Goal: Task Accomplishment & Management: Use online tool/utility

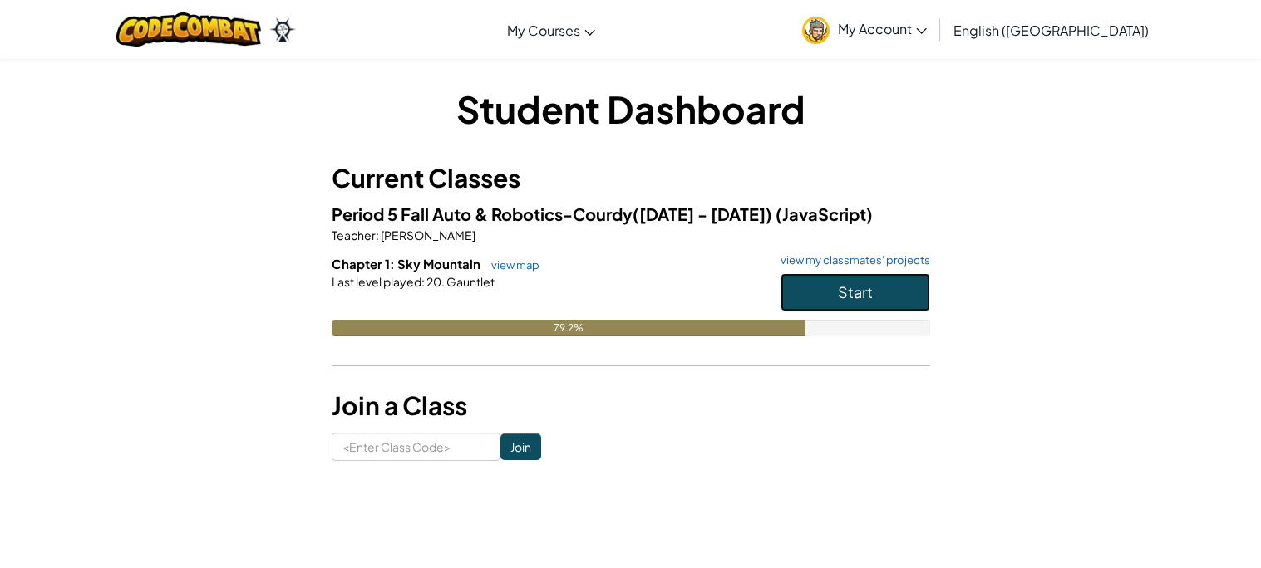
click at [815, 297] on button "Start" at bounding box center [855, 292] width 150 height 38
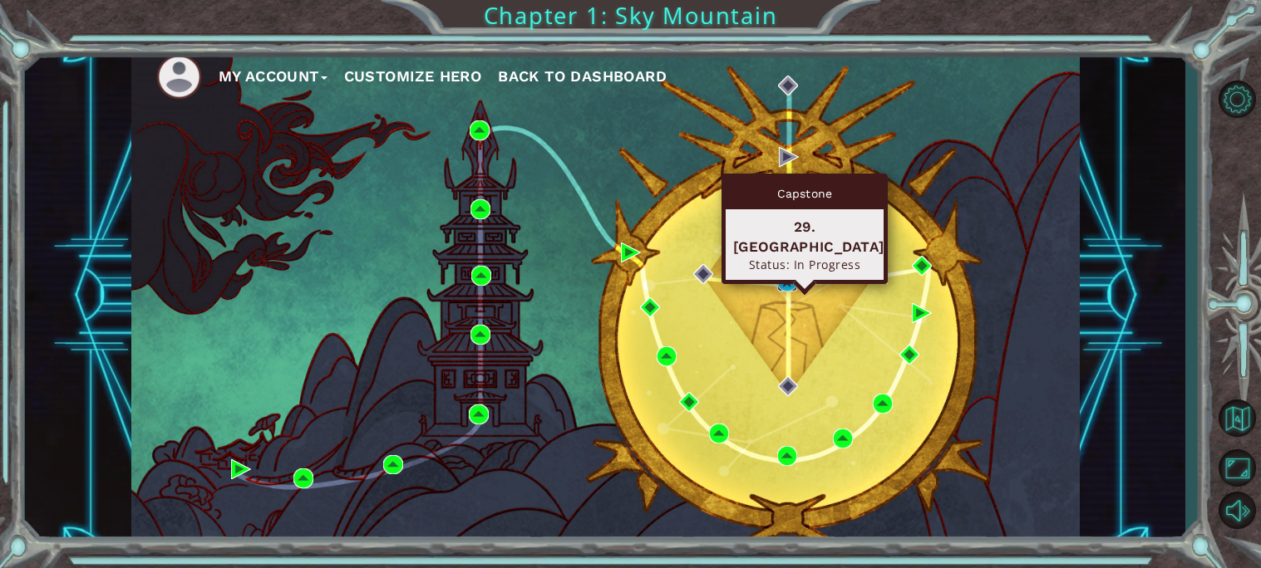
click at [785, 283] on img at bounding box center [787, 282] width 20 height 20
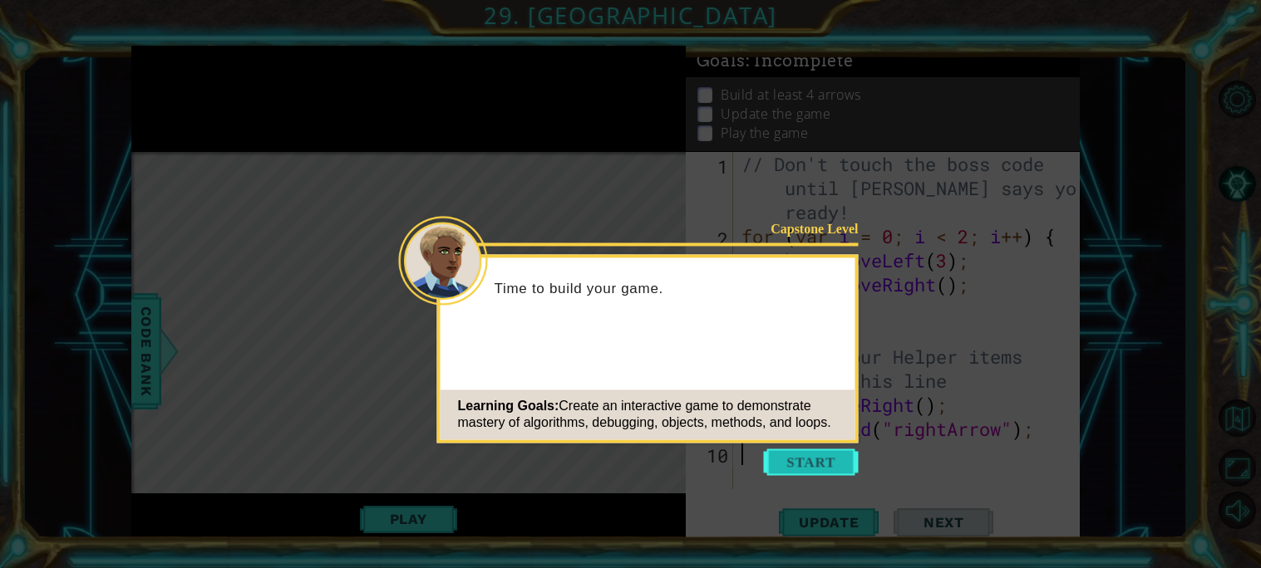
click at [835, 453] on button "Start" at bounding box center [811, 462] width 95 height 27
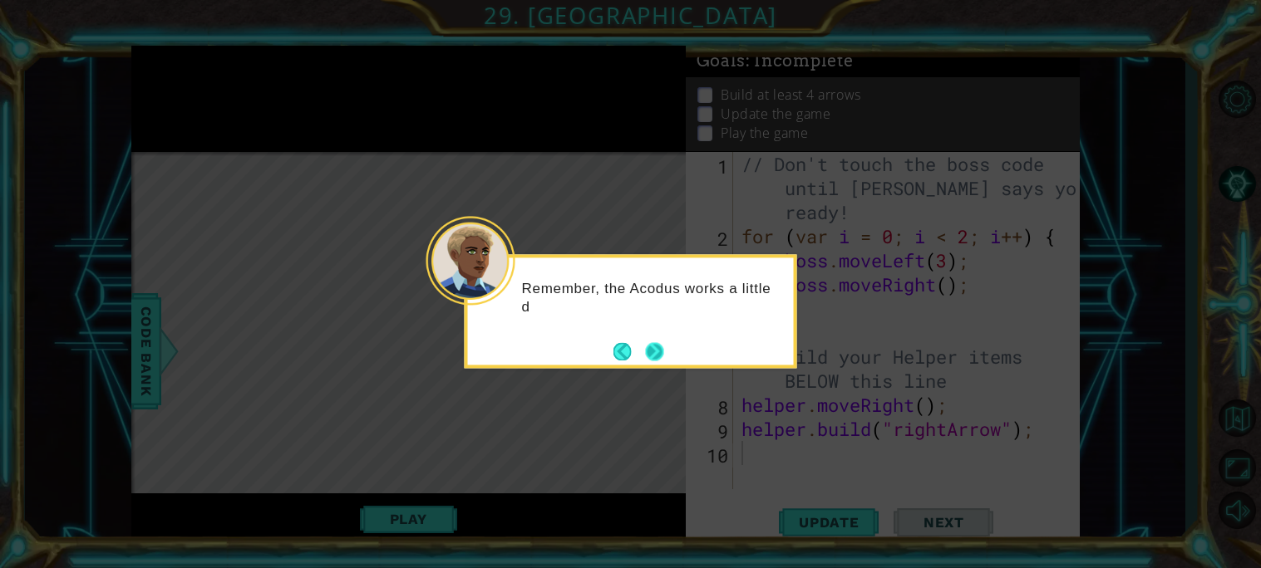
click at [651, 354] on button "Next" at bounding box center [654, 351] width 18 height 18
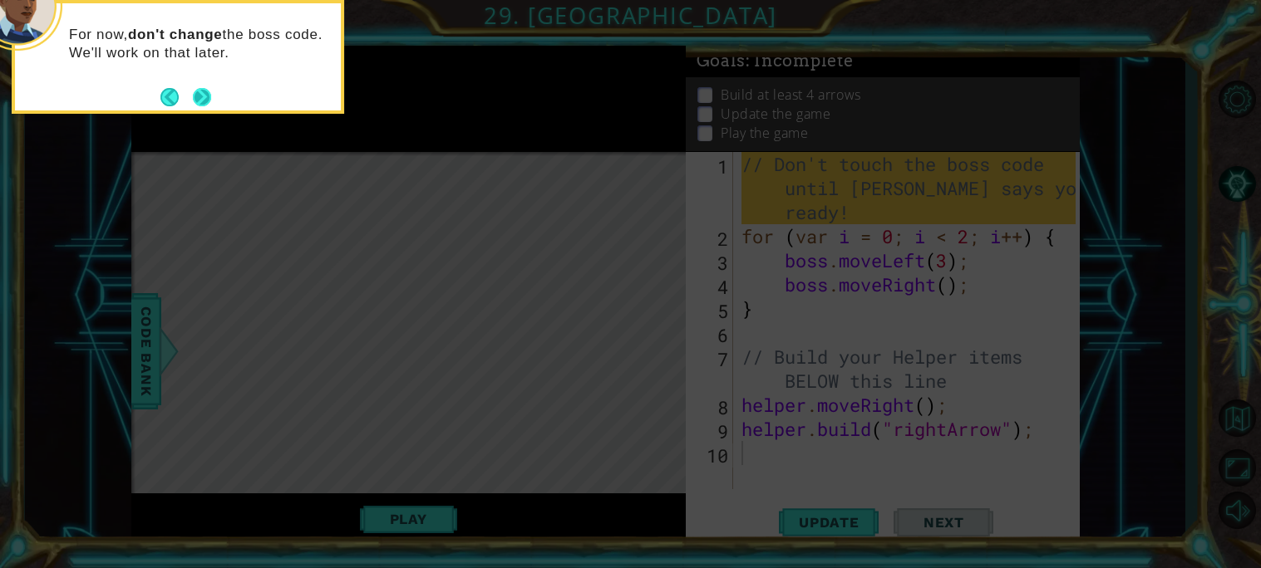
click at [209, 99] on button "Next" at bounding box center [202, 97] width 18 height 18
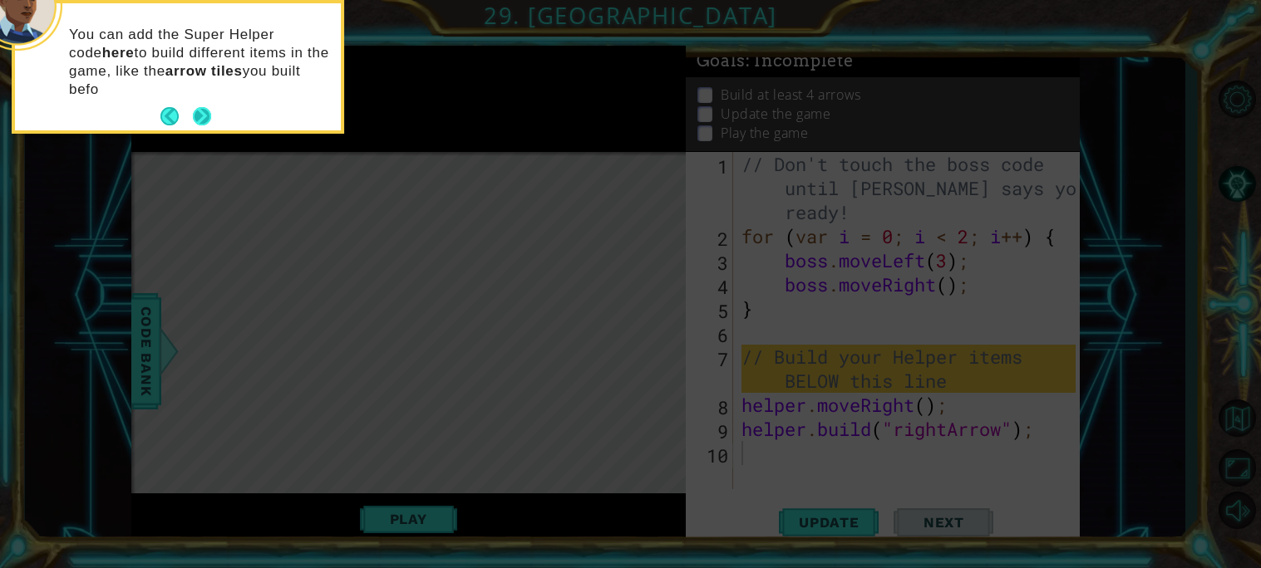
click at [208, 107] on button "Next" at bounding box center [202, 116] width 18 height 18
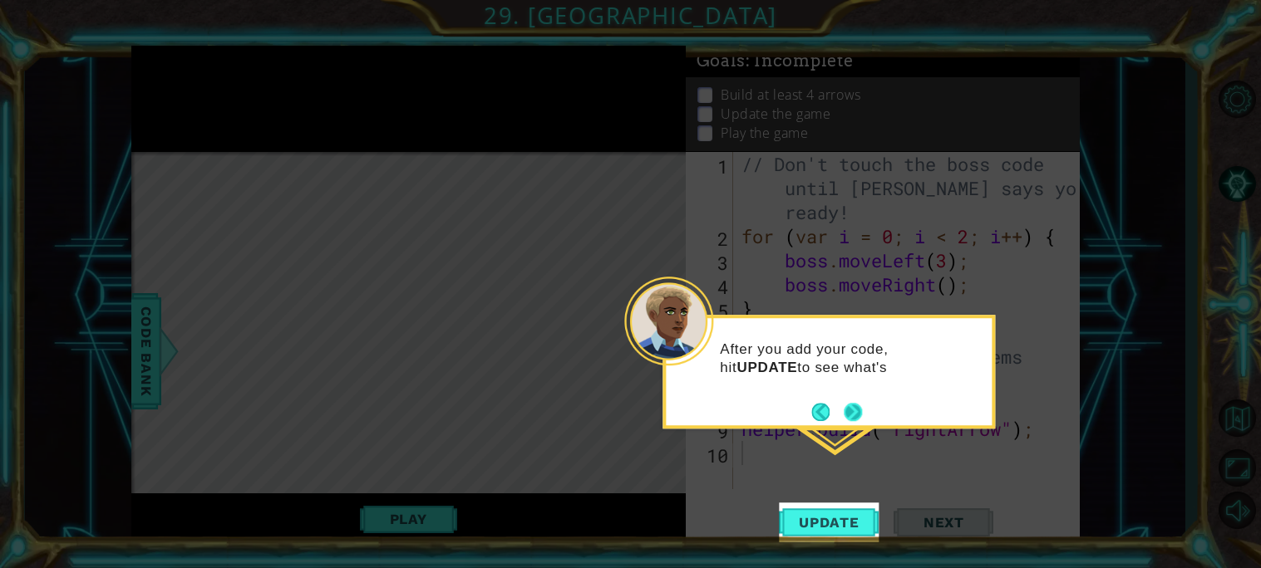
click at [864, 414] on div "After you add your code, hit UPDATE to see what's" at bounding box center [828, 372] width 332 height 114
click at [864, 414] on div "After you add your code, hit UPDATE to see what's built. Rememb" at bounding box center [828, 373] width 332 height 116
click at [844, 406] on button "Next" at bounding box center [853, 414] width 18 height 18
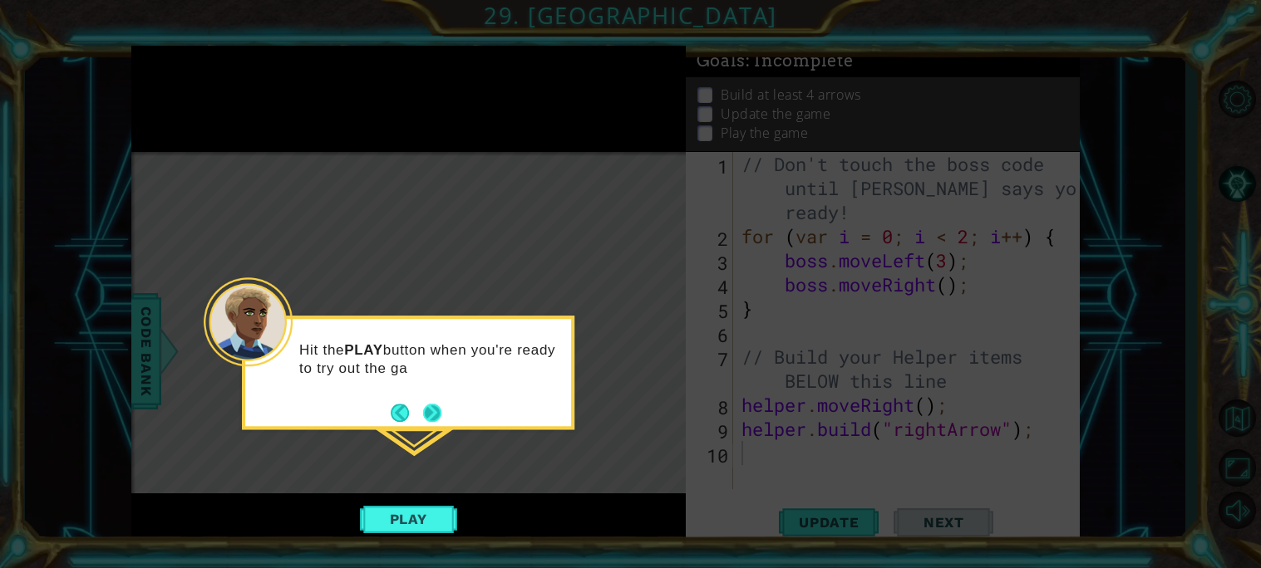
click at [430, 416] on button "Next" at bounding box center [432, 413] width 18 height 18
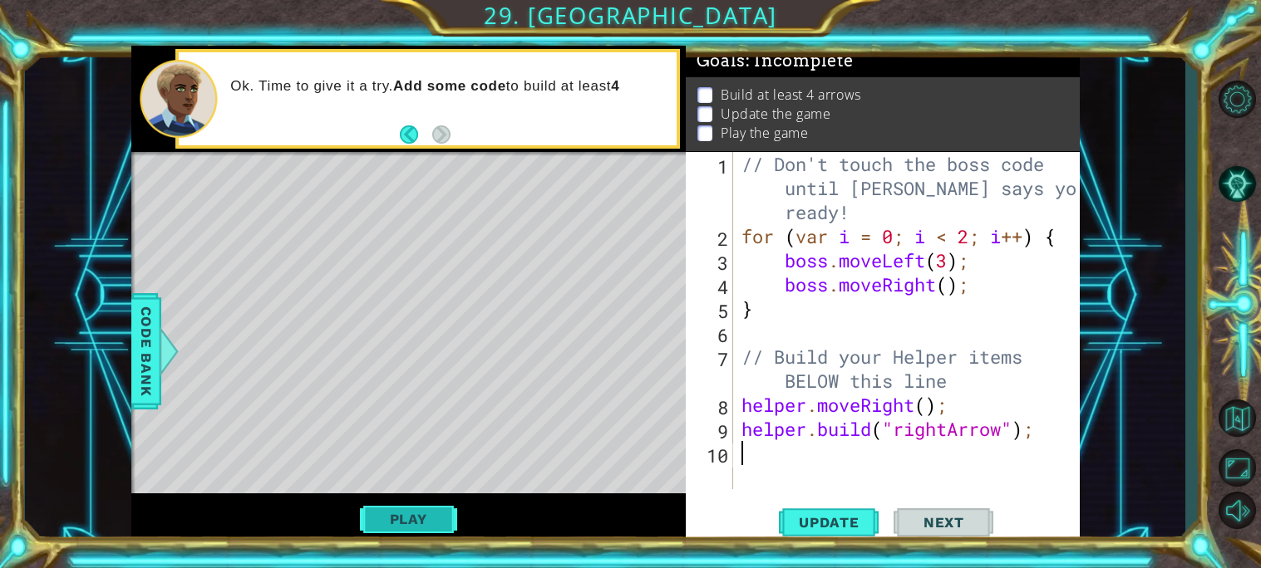
click at [389, 523] on button "Play" at bounding box center [408, 520] width 97 height 32
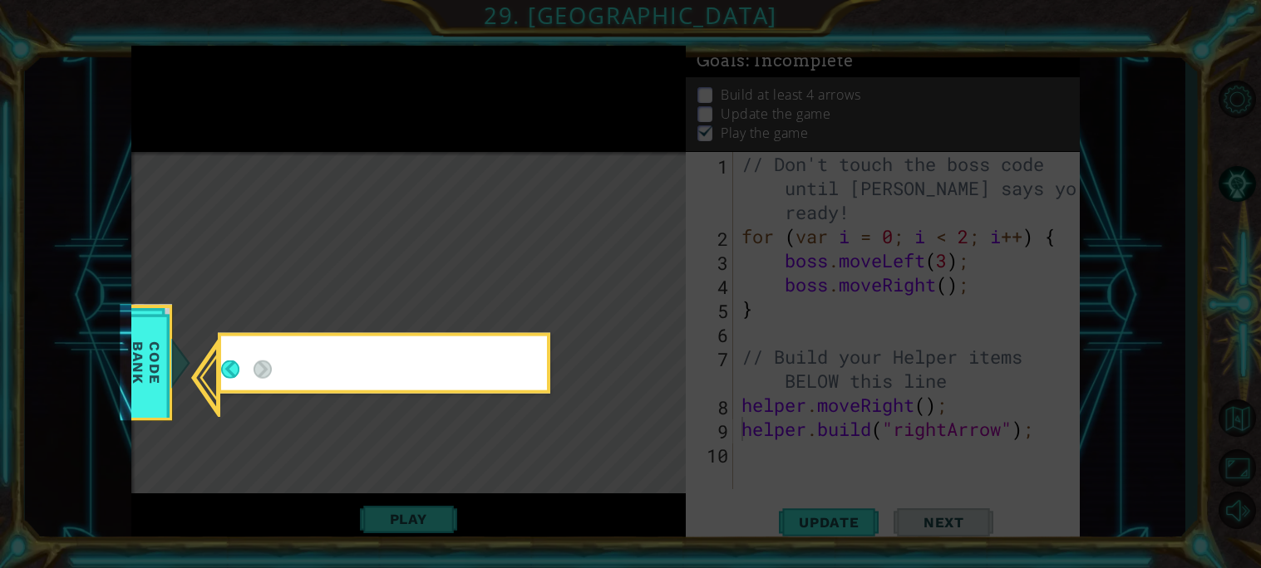
click at [381, 529] on icon at bounding box center [630, 284] width 1261 height 568
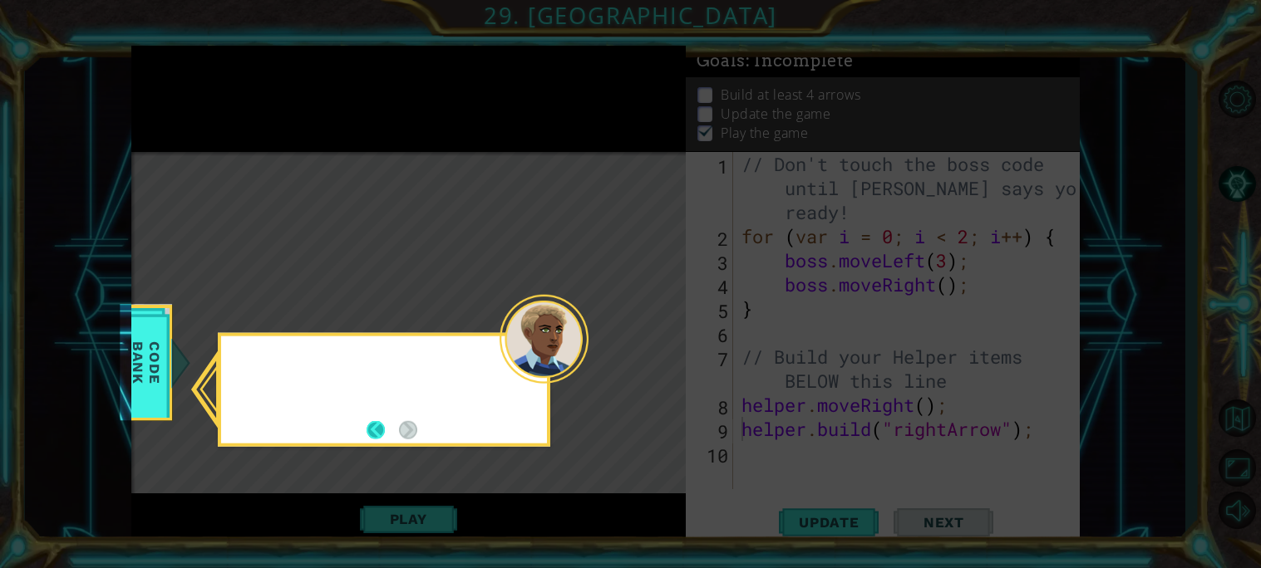
click at [371, 426] on button "Back" at bounding box center [383, 430] width 32 height 18
click at [408, 512] on icon at bounding box center [630, 284] width 1261 height 568
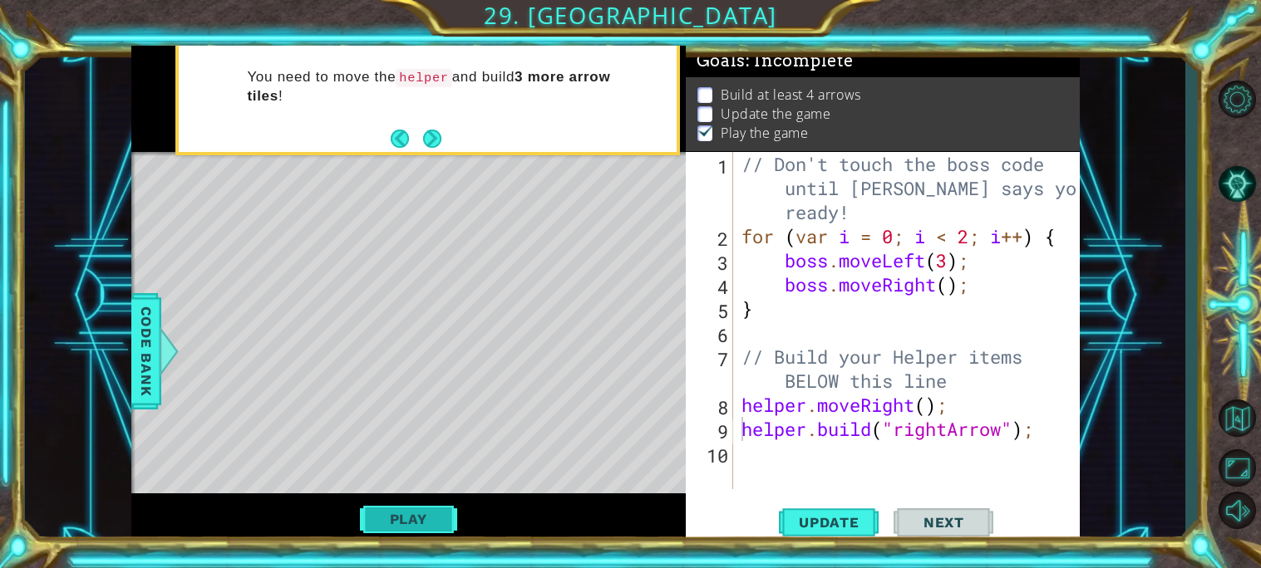
click at [415, 524] on button "Play" at bounding box center [408, 520] width 97 height 32
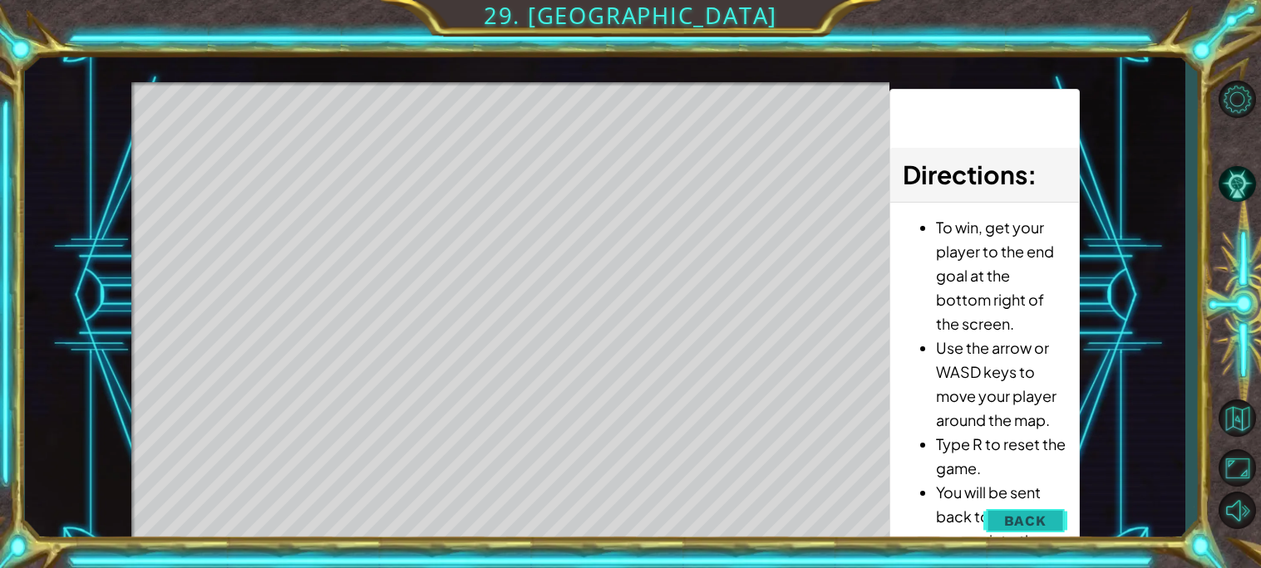
click at [1017, 519] on span "Back" at bounding box center [1025, 521] width 42 height 17
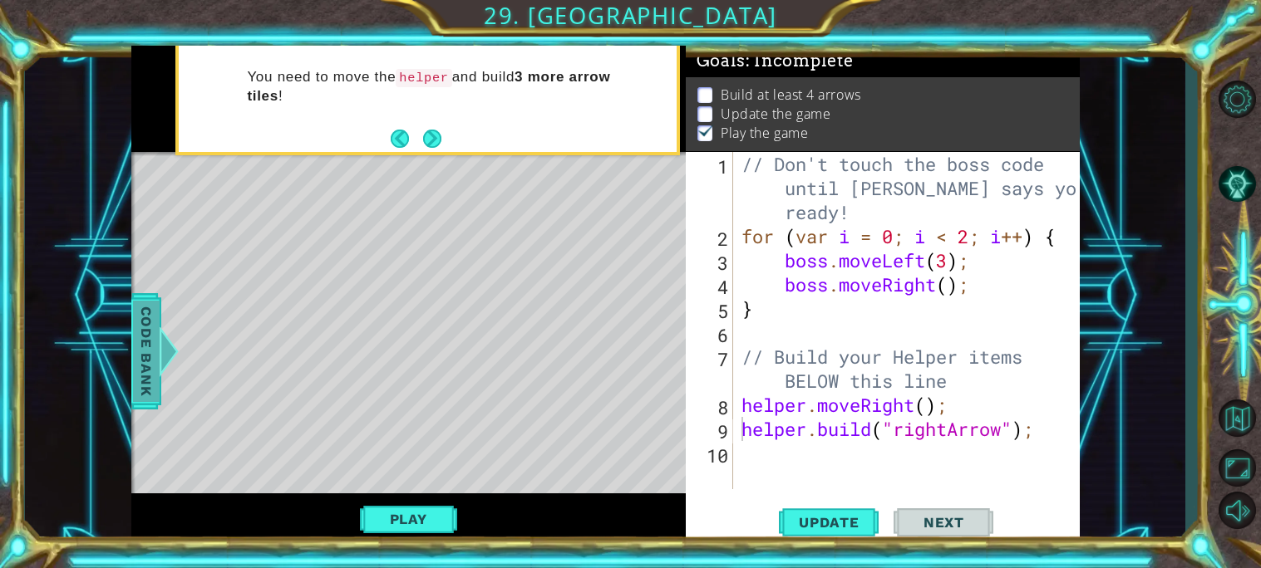
click at [146, 353] on span "Code Bank" at bounding box center [146, 351] width 27 height 101
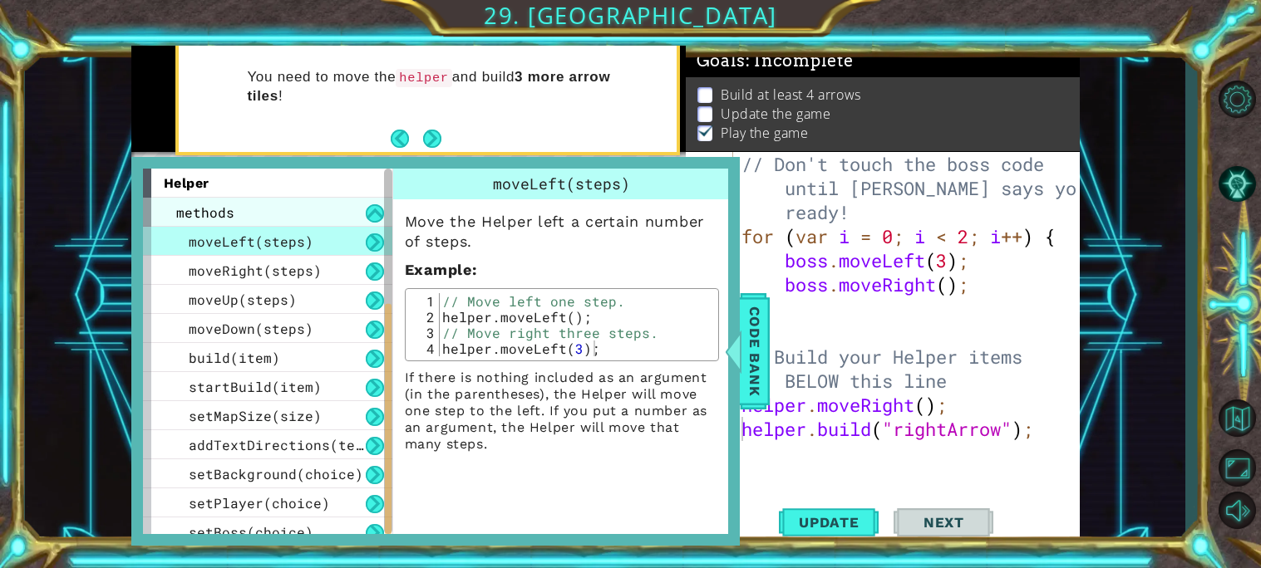
scroll to position [214, 0]
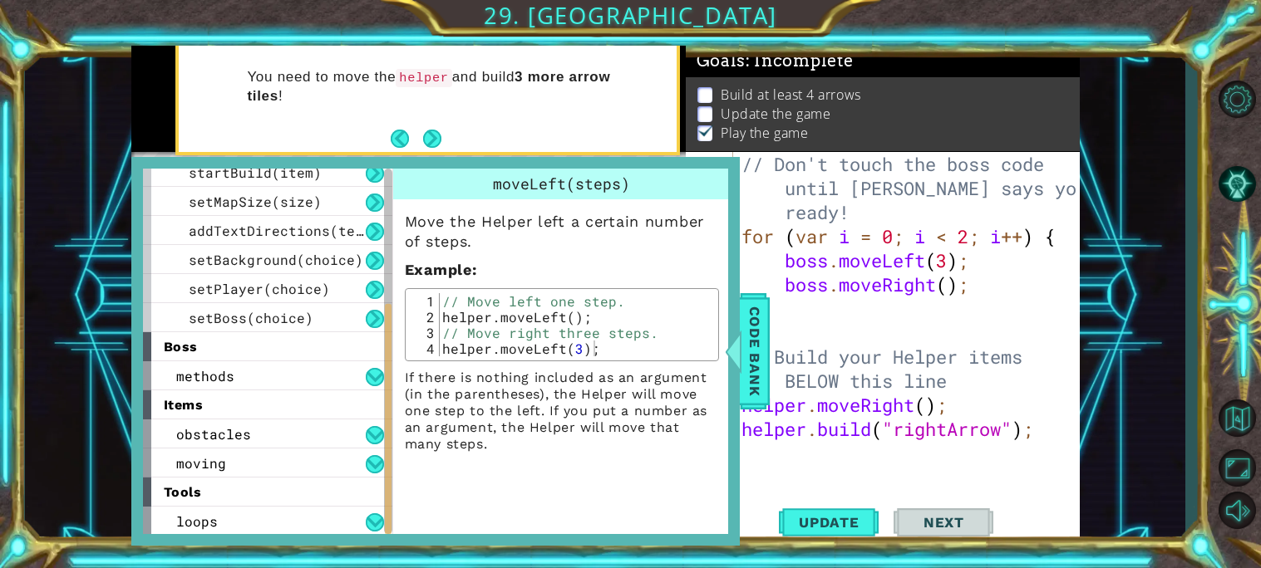
click at [900, 312] on div "// Don't touch the boss code until [PERSON_NAME] says you're ready! for ( var i…" at bounding box center [911, 369] width 346 height 434
click at [1063, 82] on div "Build at least 4 arrows Update the game Play the game" at bounding box center [883, 113] width 394 height 73
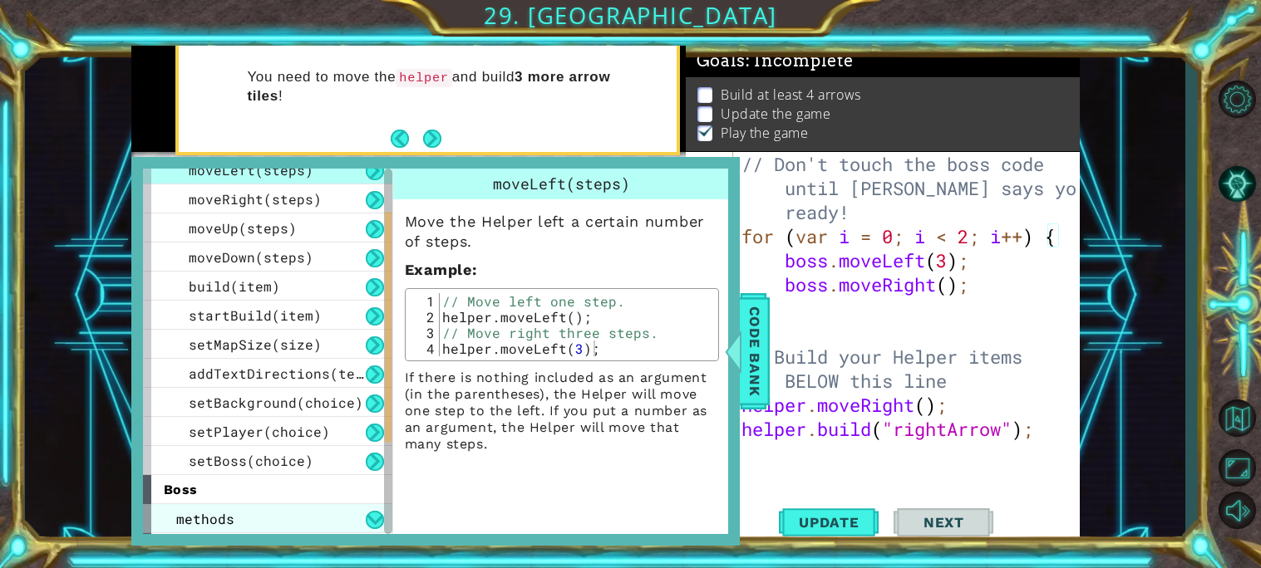
scroll to position [68, 0]
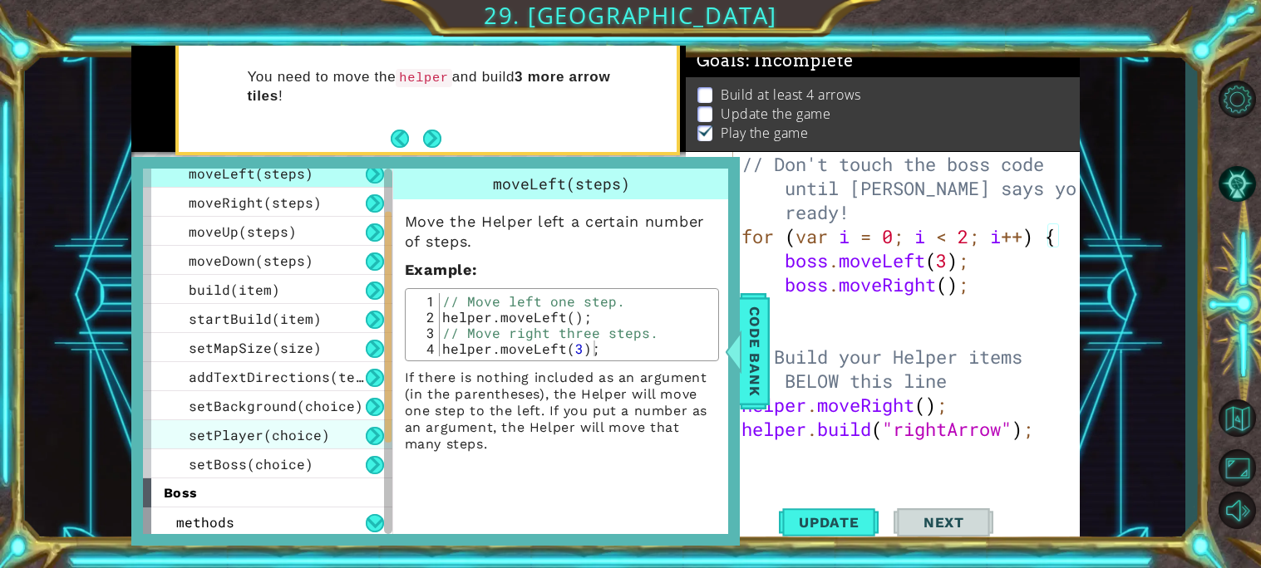
click at [308, 435] on span "setPlayer(choice)" at bounding box center [259, 434] width 141 height 17
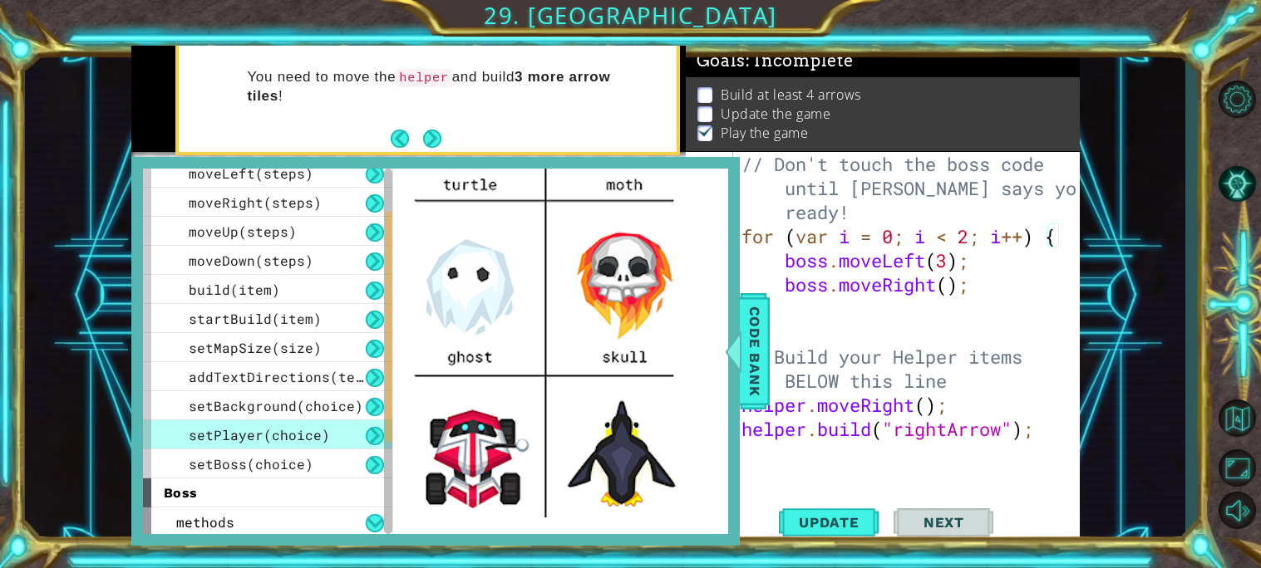
scroll to position [0, 0]
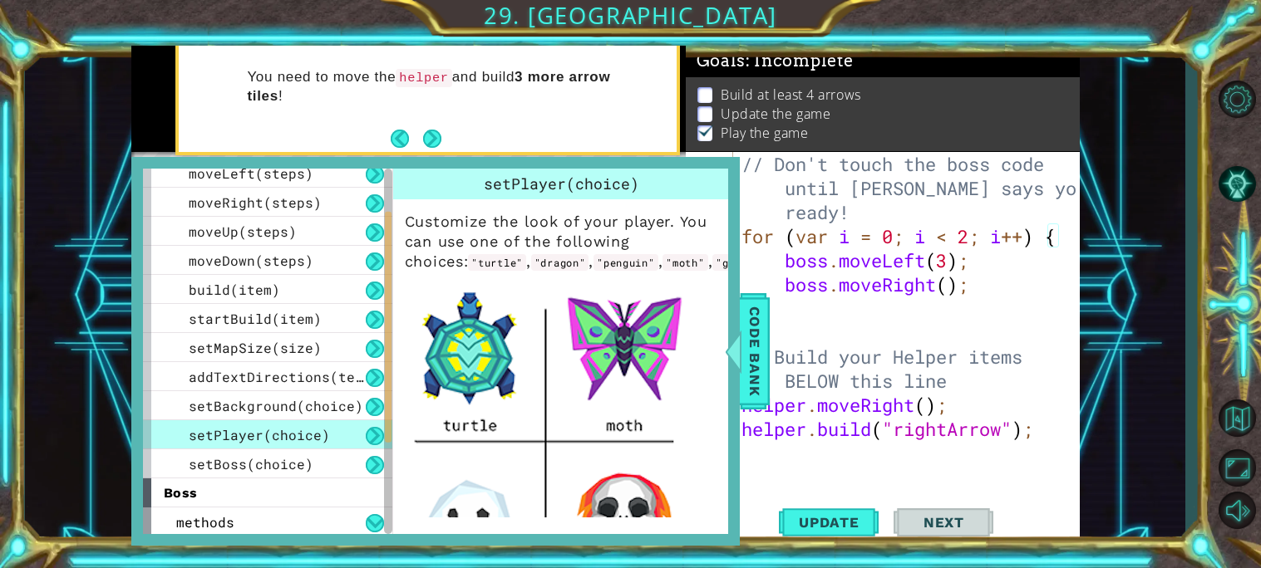
click at [662, 259] on code ""moth"" at bounding box center [684, 262] width 45 height 17
click at [662, 264] on code ""moth"" at bounding box center [684, 262] width 45 height 17
click at [662, 267] on code ""moth"" at bounding box center [684, 262] width 45 height 17
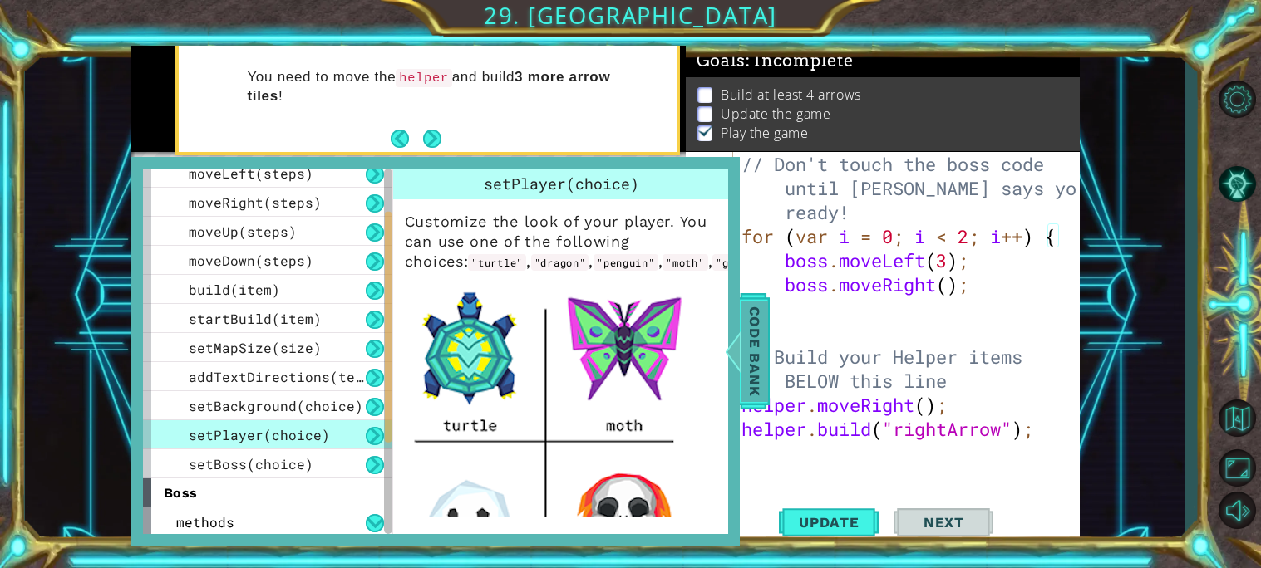
click at [756, 366] on span "Code Bank" at bounding box center [754, 351] width 27 height 101
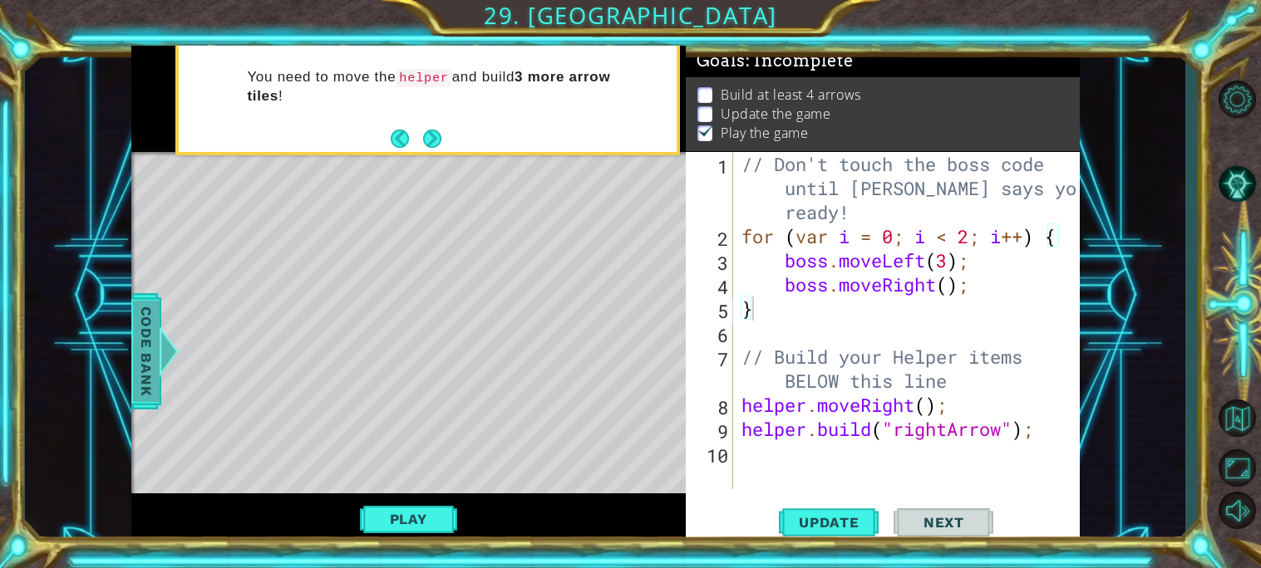
click at [171, 332] on div at bounding box center [168, 352] width 21 height 50
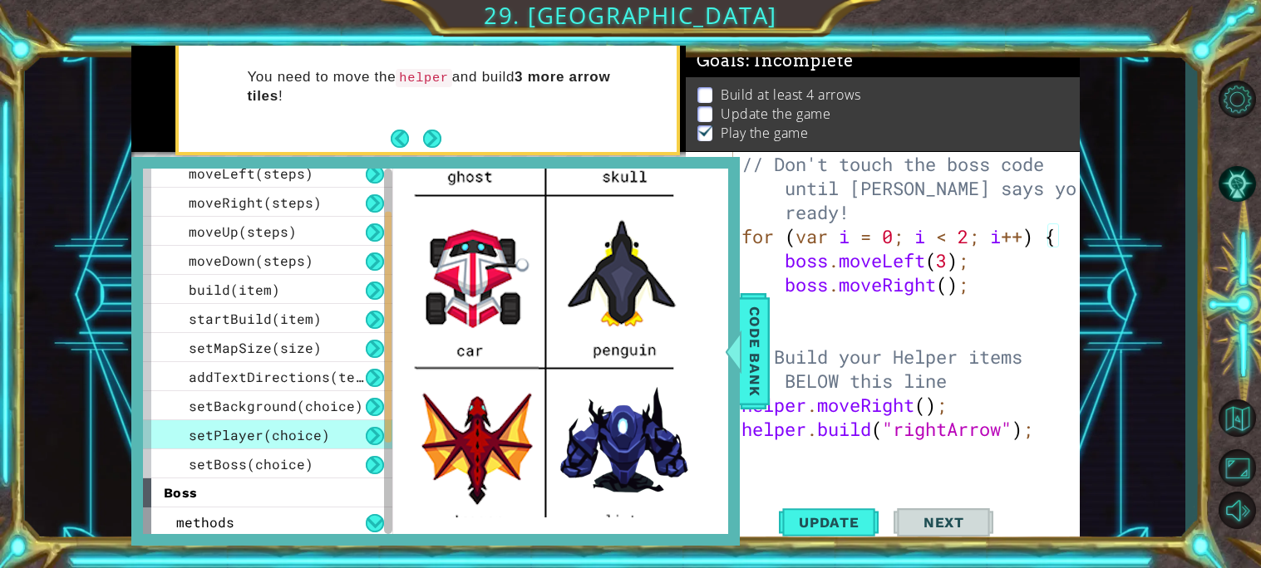
scroll to position [647, 0]
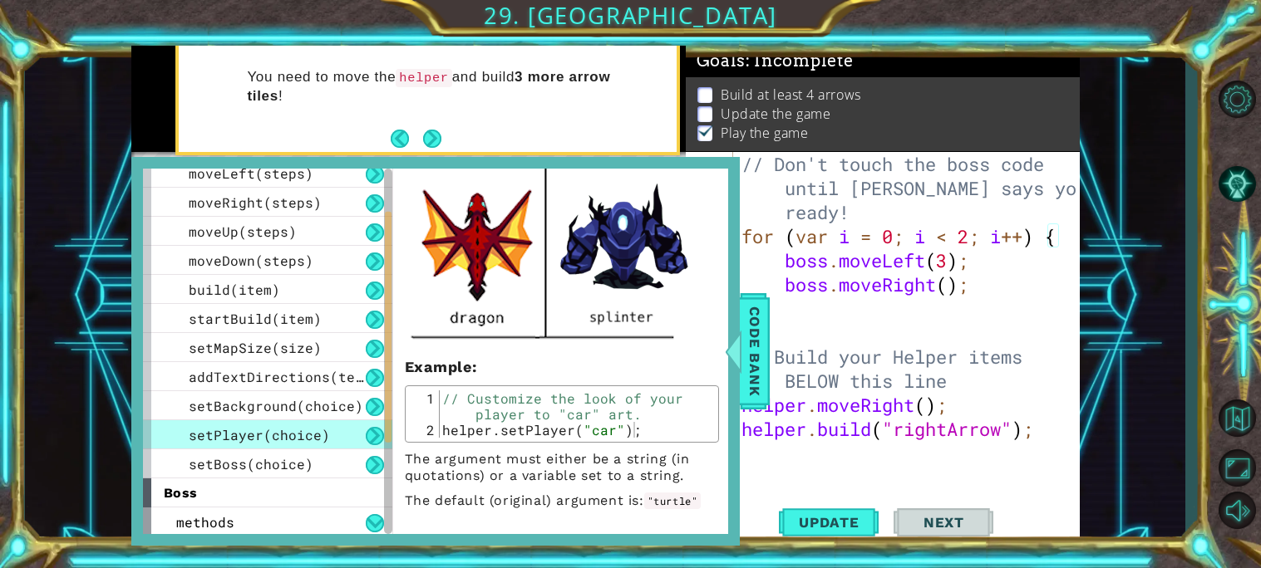
type textarea "[DOMAIN_NAME]("rightArrow");"
click at [1065, 426] on div "// Don't touch the boss code until [PERSON_NAME] says you're ready! for ( var i…" at bounding box center [911, 369] width 346 height 434
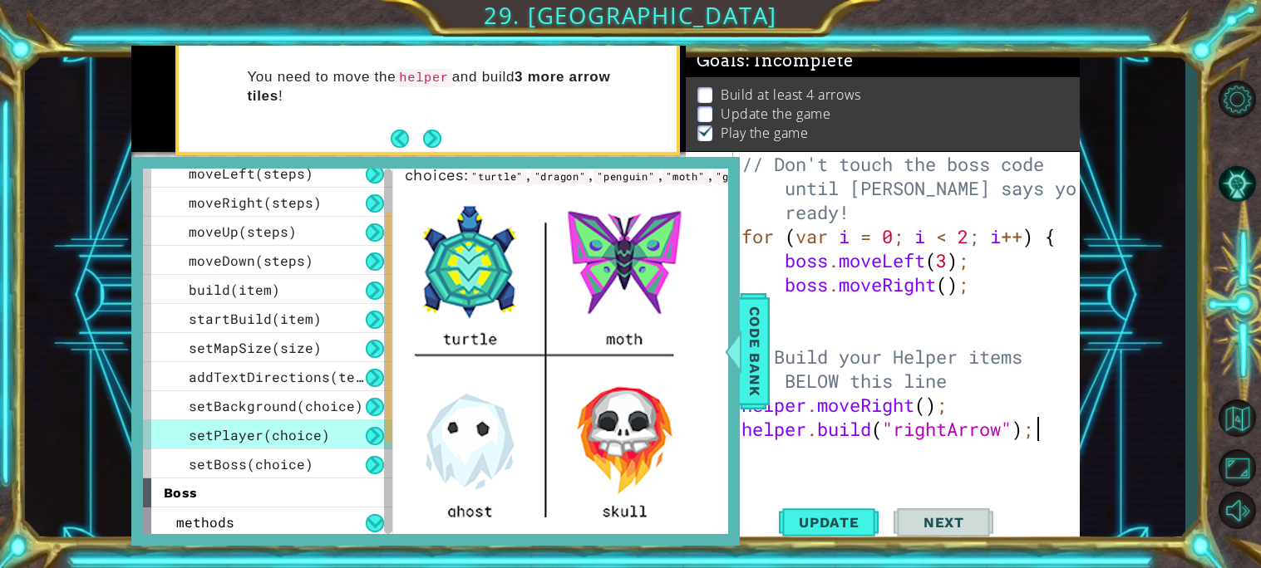
click at [657, 349] on img at bounding box center [550, 540] width 291 height 693
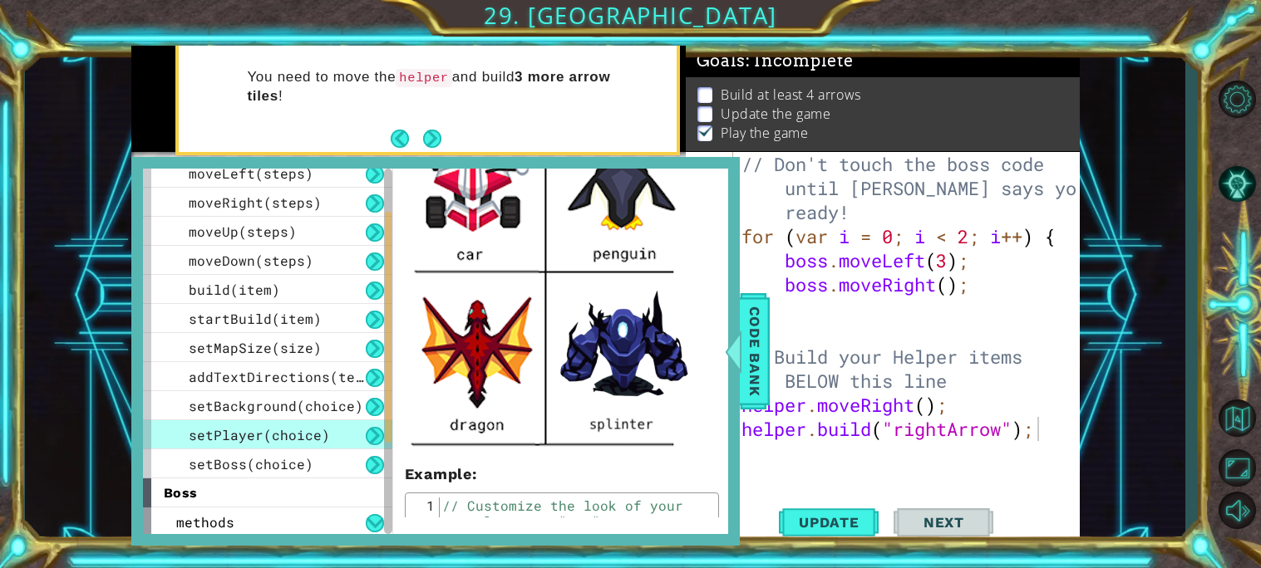
scroll to position [550, 0]
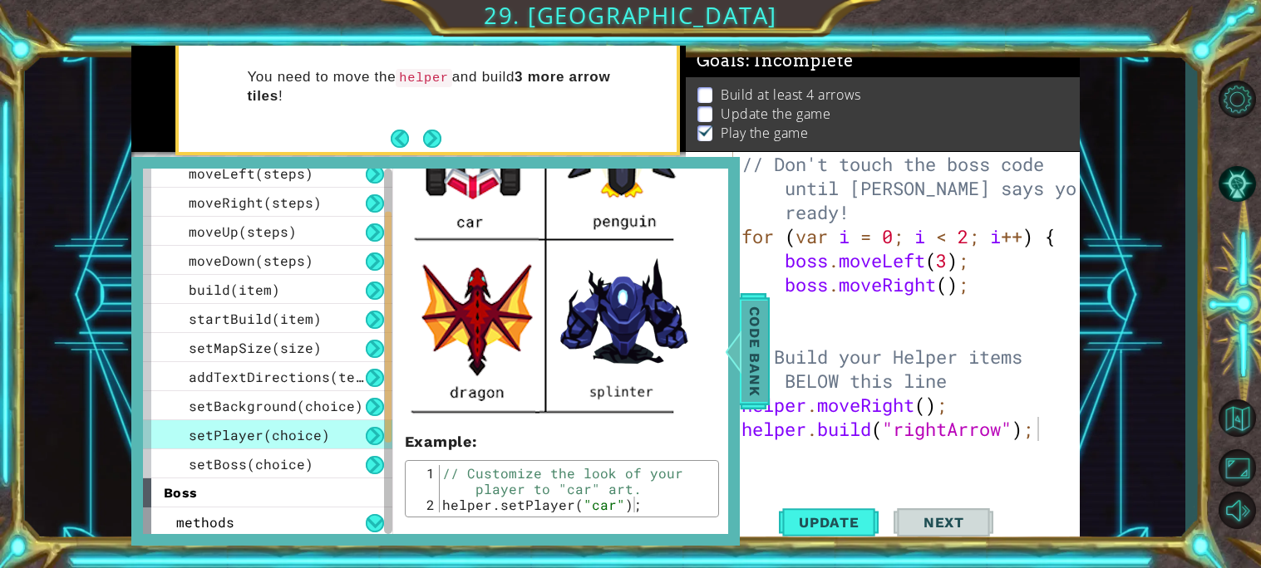
click at [753, 347] on span "Code Bank" at bounding box center [754, 351] width 27 height 101
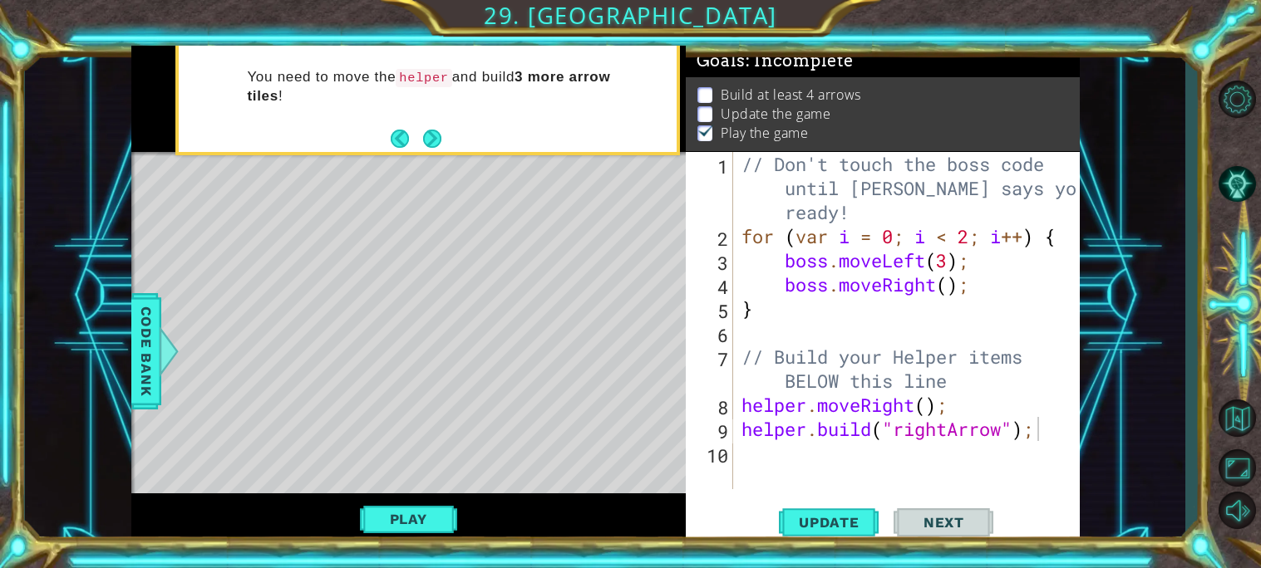
click at [778, 453] on div "// Don't touch the boss code until [PERSON_NAME] says you're ready! for ( var i…" at bounding box center [911, 369] width 346 height 434
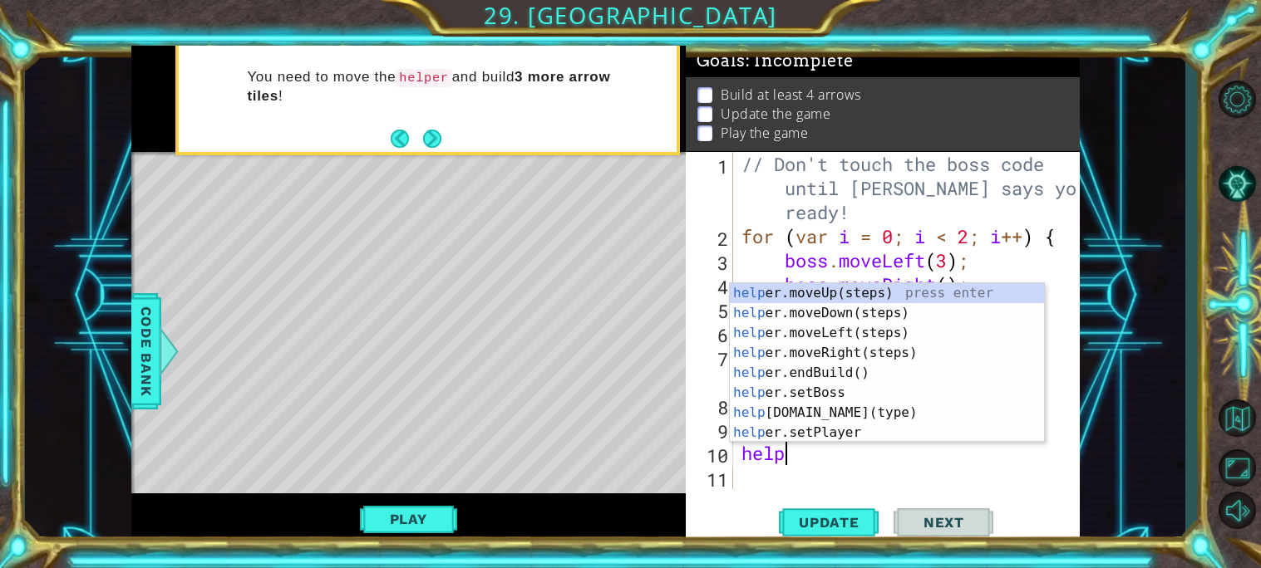
scroll to position [0, 1]
click at [796, 429] on div "help er.moveUp(steps) press enter help er.moveDown(steps) press enter help er.m…" at bounding box center [887, 382] width 314 height 199
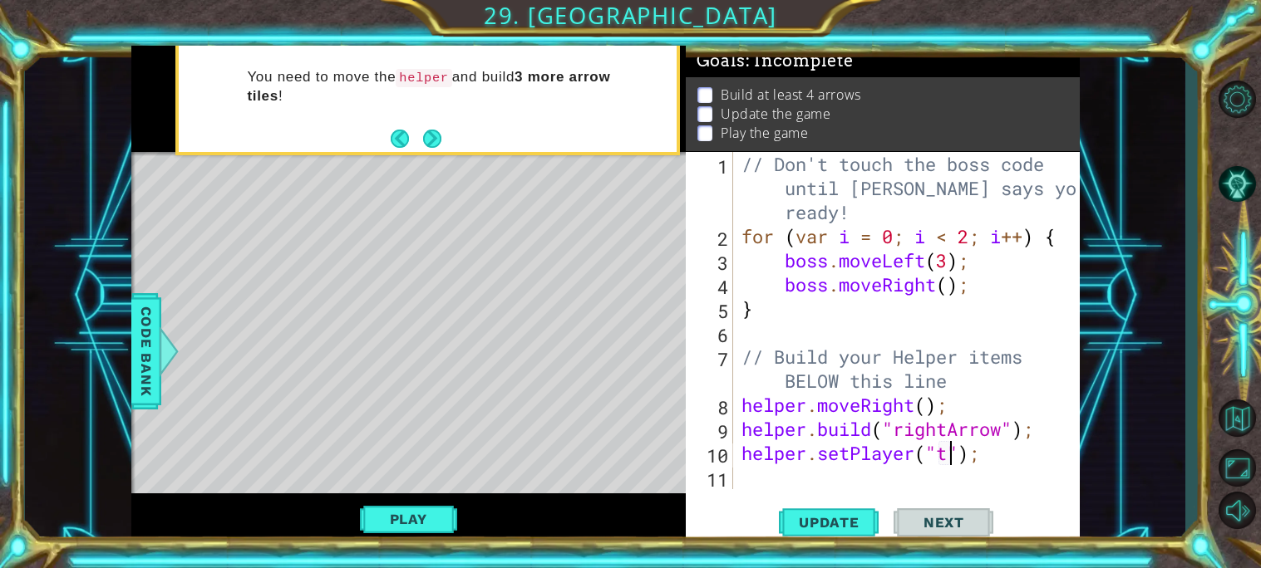
scroll to position [0, 10]
type textarea "helper.setPlayer("");"
click at [969, 465] on div "// Don't touch the boss code until [PERSON_NAME] says you're ready! for ( var i…" at bounding box center [911, 369] width 346 height 434
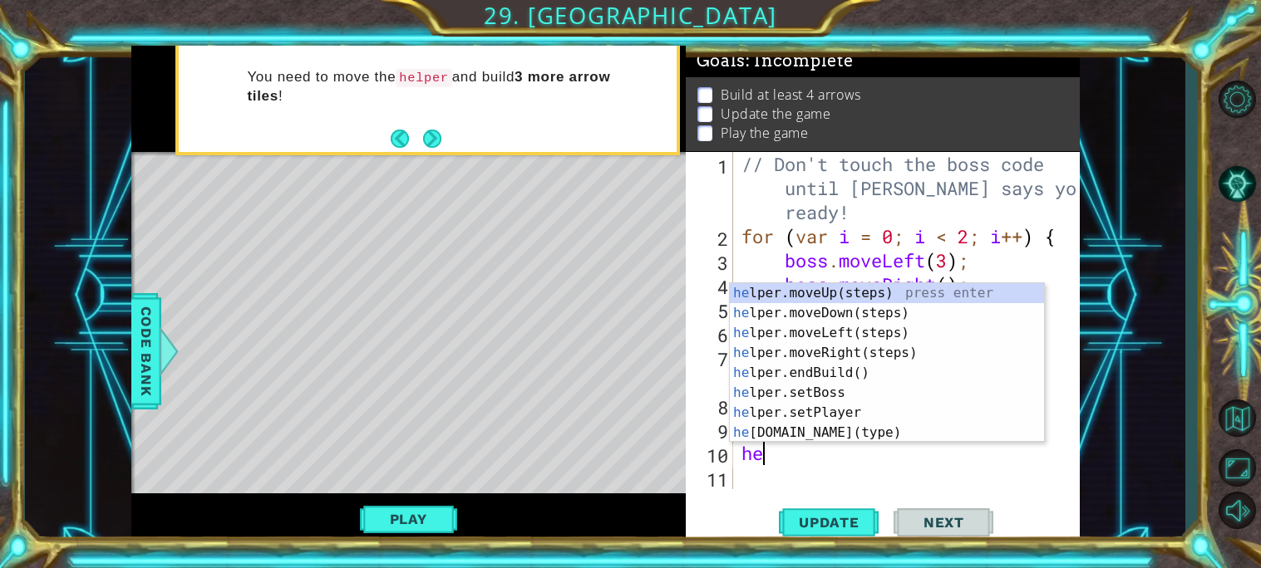
type textarea "h"
type textarea "her"
click at [923, 350] on div "he lpe r .moveUp(steps) press enter he lpe r .moveDown(steps) press enter he lp…" at bounding box center [887, 382] width 314 height 199
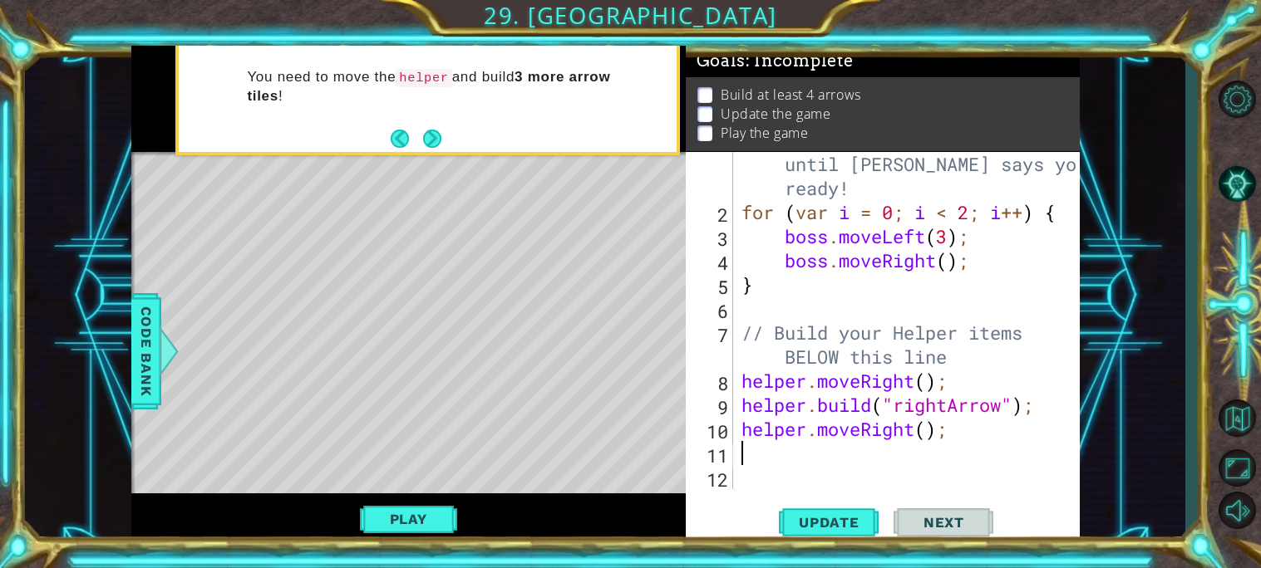
scroll to position [23, 0]
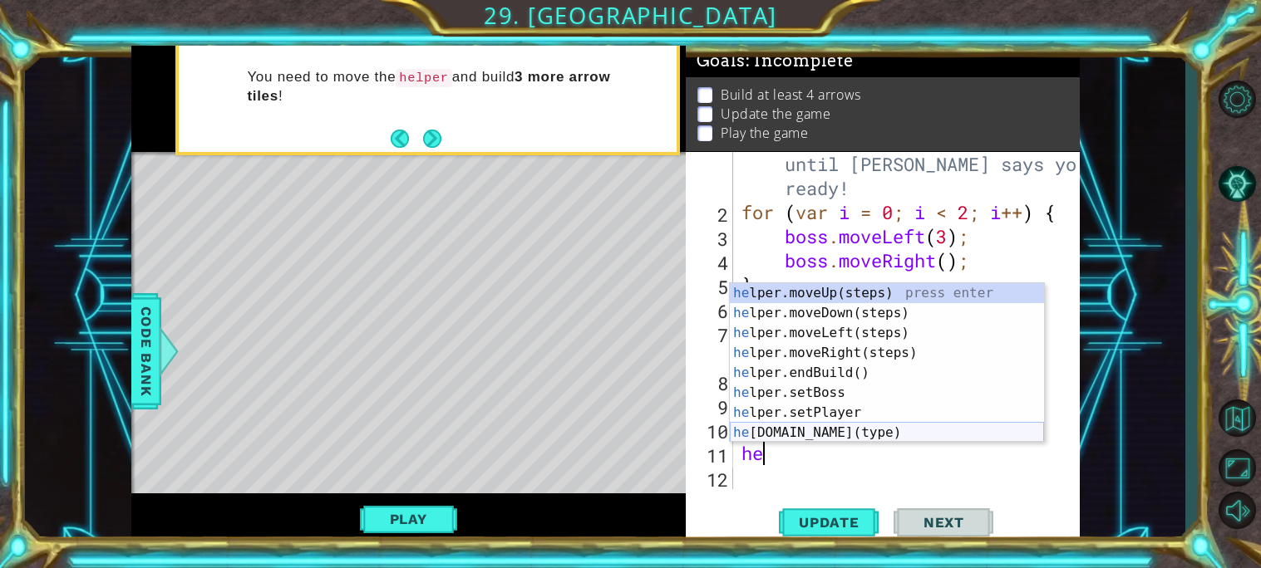
click at [912, 436] on div "he lper.moveUp(steps) press enter he lper.moveDown(steps) press enter he lper.m…" at bounding box center [887, 382] width 314 height 199
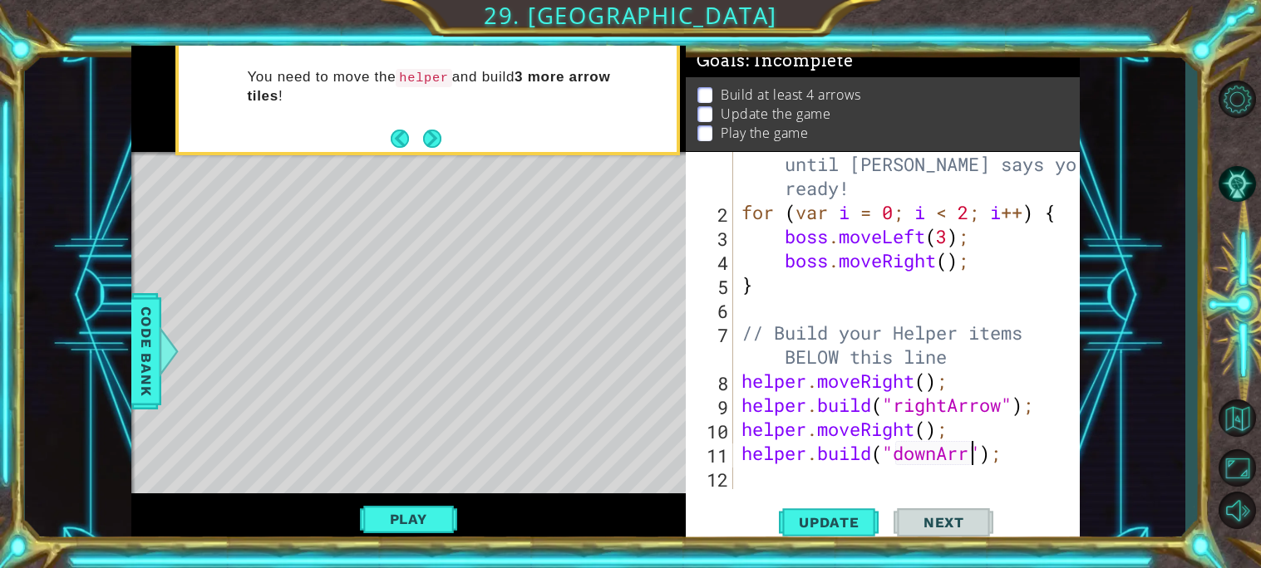
scroll to position [0, 11]
type textarea "[DOMAIN_NAME]("downArrow");"
click at [1027, 459] on div "// Don't touch the boss code until [PERSON_NAME] says you're ready! for ( var i…" at bounding box center [911, 345] width 346 height 434
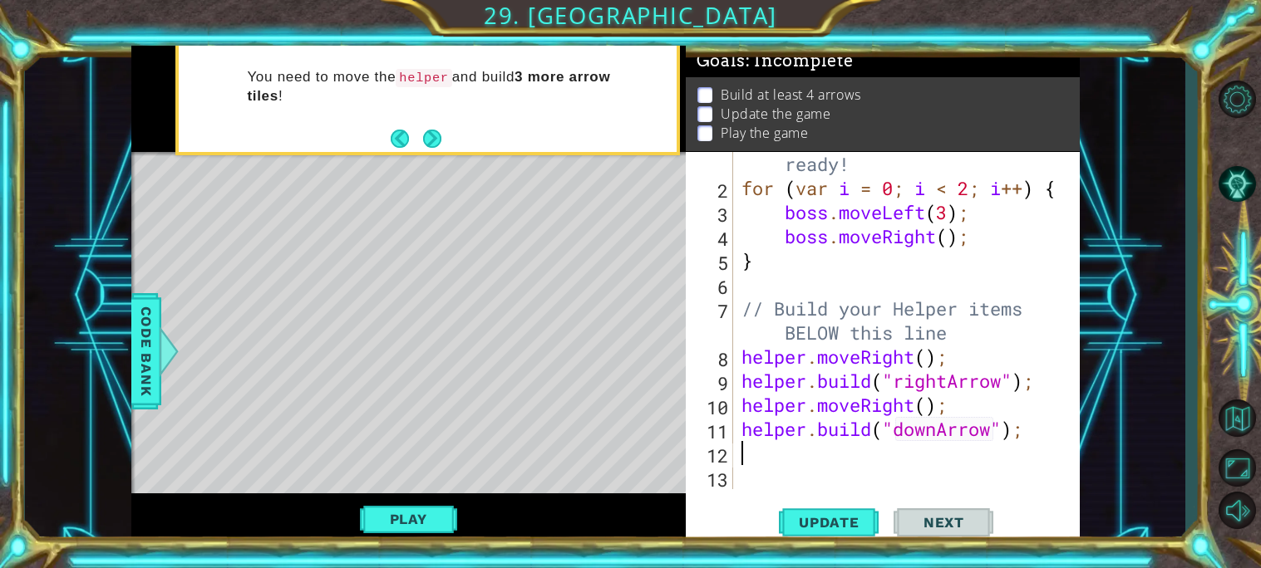
scroll to position [47, 0]
type textarea "he"
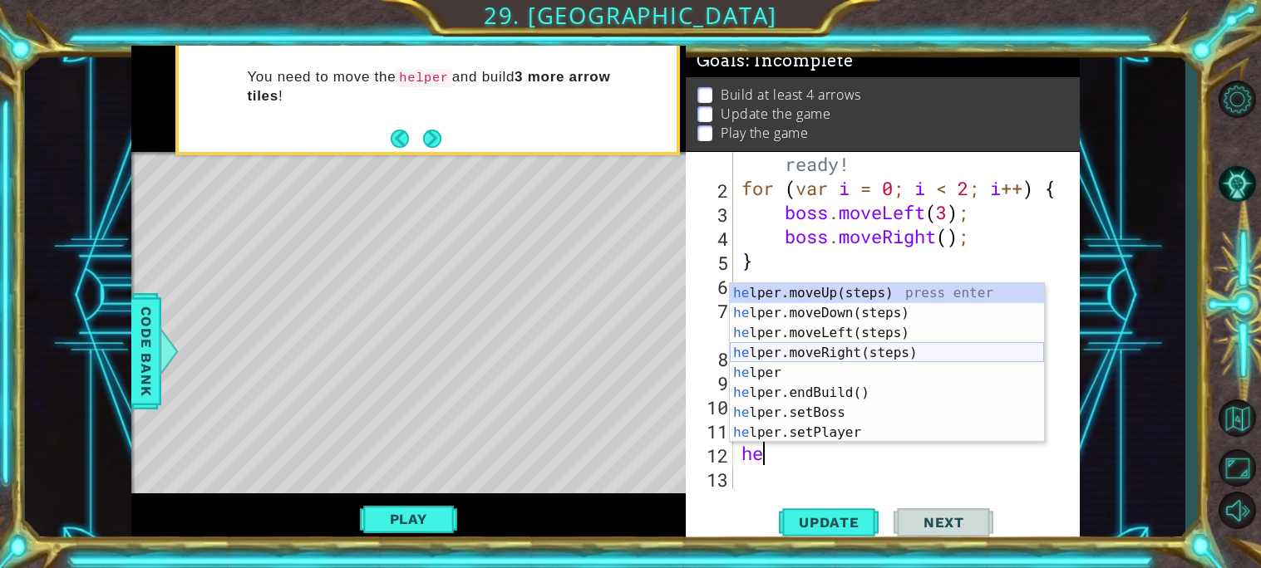
click at [888, 347] on div "he lper.moveUp(steps) press enter he lper.moveDown(steps) press enter he lper.m…" at bounding box center [887, 382] width 314 height 199
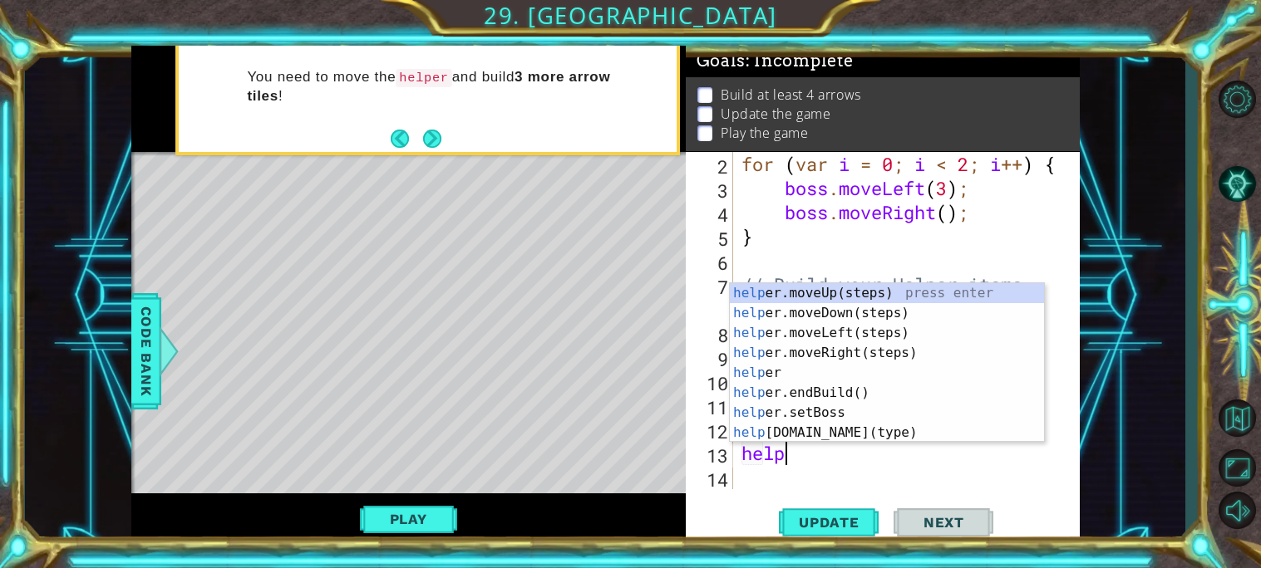
scroll to position [0, 1]
click at [862, 427] on div "help er.moveUp(steps) press enter help er.moveDown(steps) press enter help er.m…" at bounding box center [887, 382] width 314 height 199
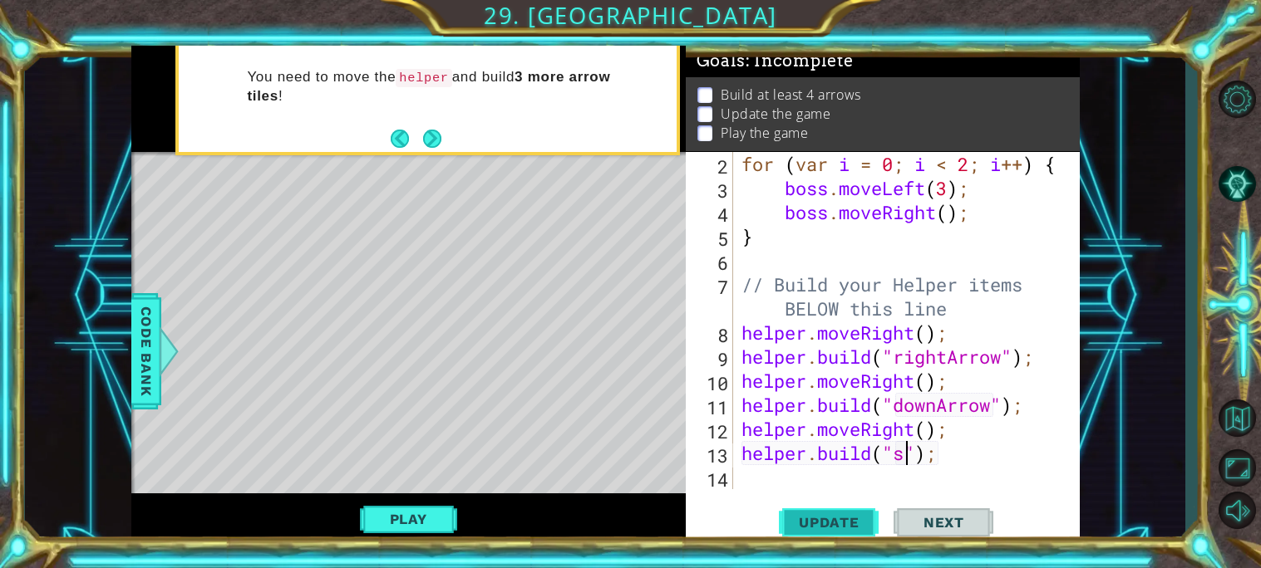
scroll to position [0, 7]
type textarea "[DOMAIN_NAME]("spike");"
click at [747, 482] on div "for ( var i = 0 ; i < 2 ; i ++ ) { boss . moveLeft ( 3 ) ; boss . moveRight ( )…" at bounding box center [911, 345] width 346 height 386
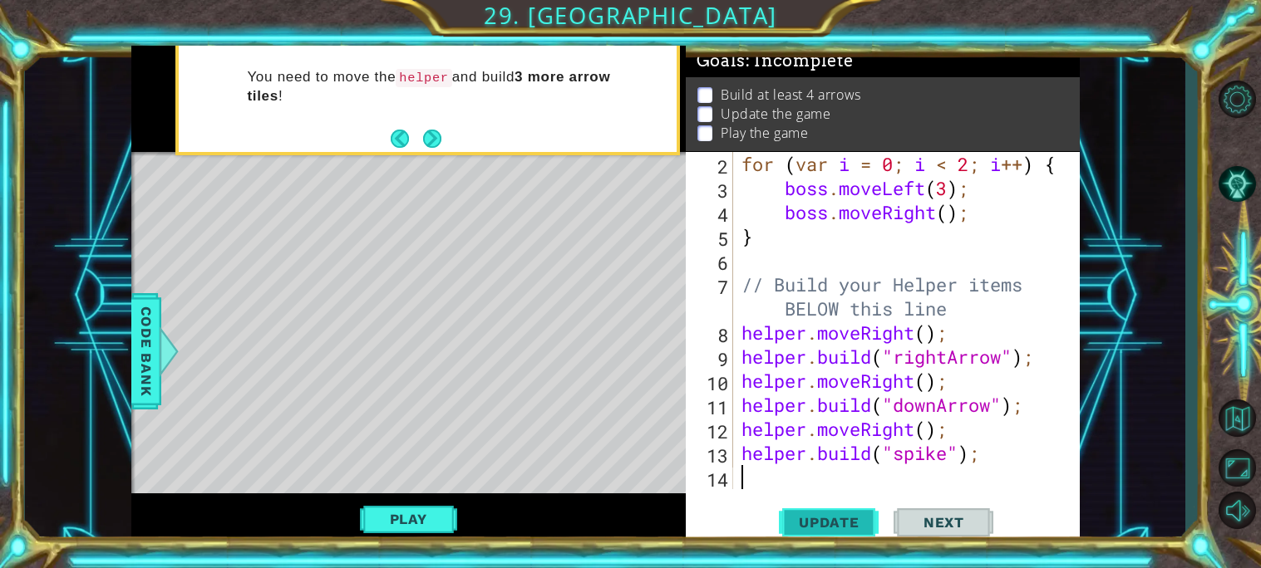
click at [857, 516] on span "Update" at bounding box center [829, 522] width 94 height 17
click at [430, 519] on button "Play" at bounding box center [408, 520] width 97 height 32
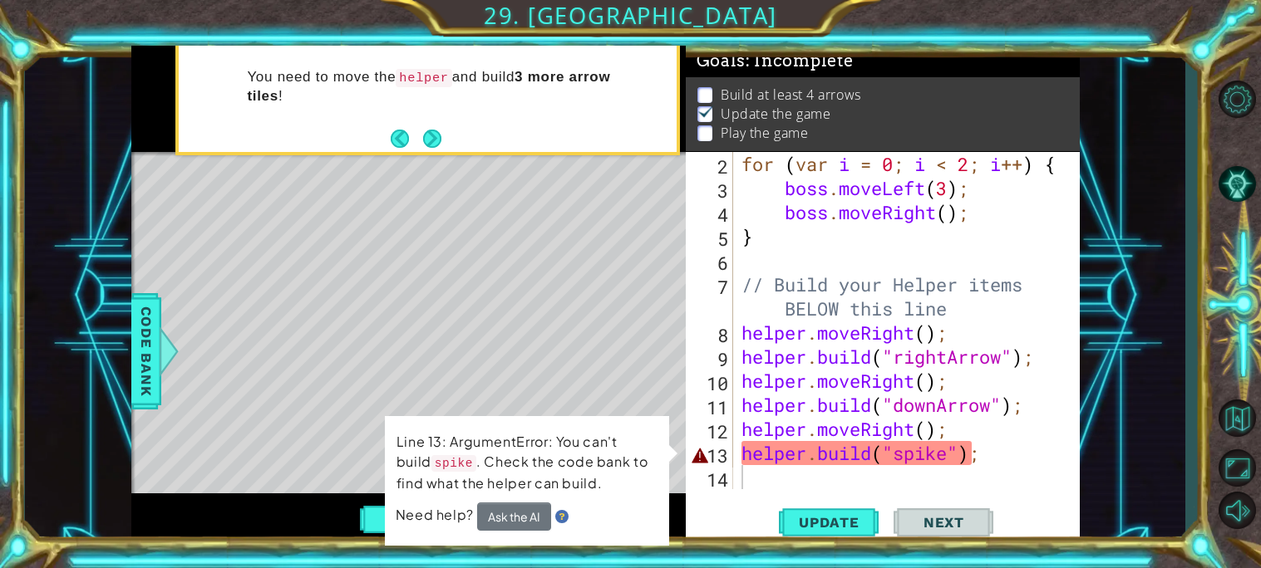
click at [946, 458] on div "for ( var i = 0 ; i < 2 ; i ++ ) { boss . moveLeft ( 3 ) ; boss . moveRight ( )…" at bounding box center [911, 345] width 346 height 386
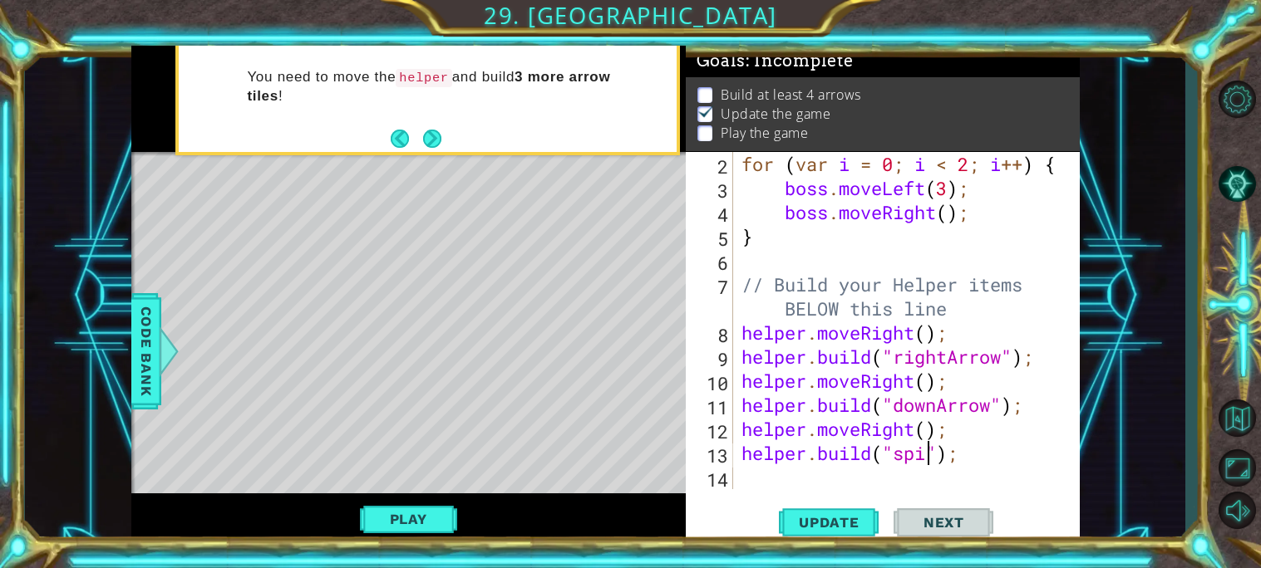
scroll to position [0, 9]
click at [432, 516] on button "Play" at bounding box center [408, 520] width 97 height 32
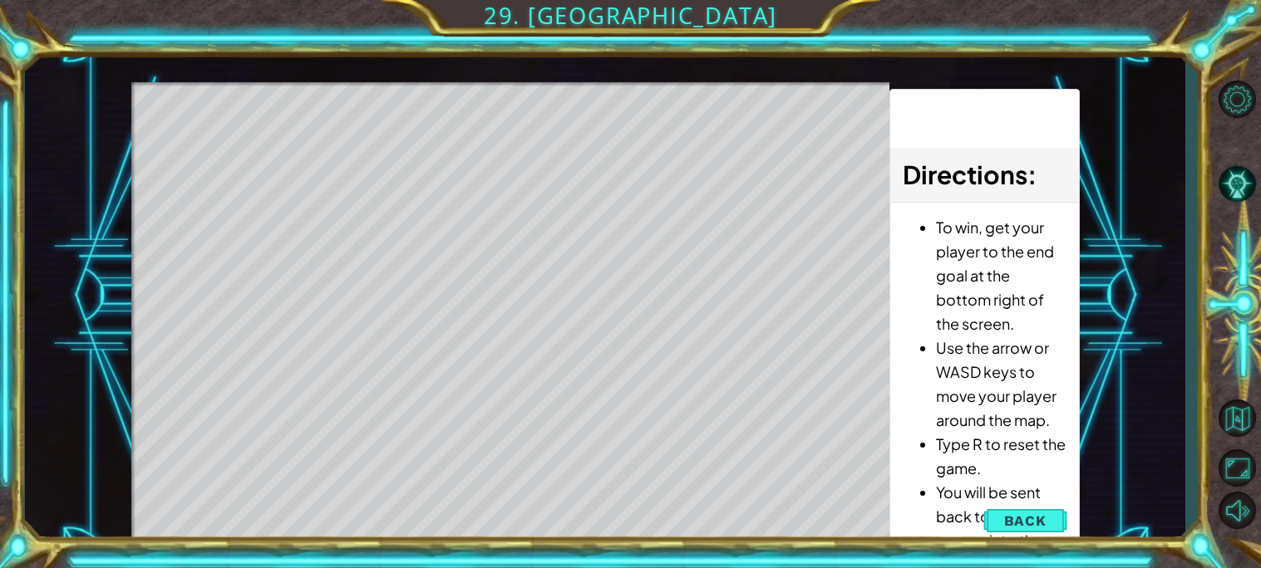
click at [1044, 514] on span "Back" at bounding box center [1025, 521] width 42 height 17
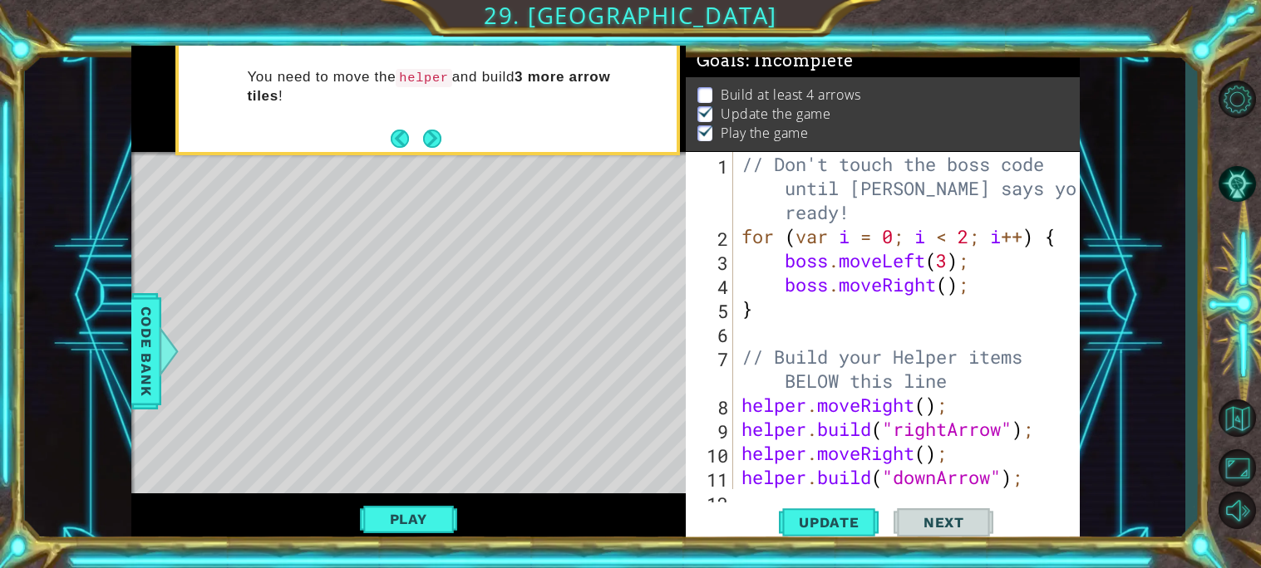
scroll to position [0, 0]
click at [738, 167] on div "// Don't touch the boss code until [PERSON_NAME] says you're ready! for ( var i…" at bounding box center [911, 369] width 346 height 434
type textarea "// Don't touch the boss code until [PERSON_NAME] says you're ready!"
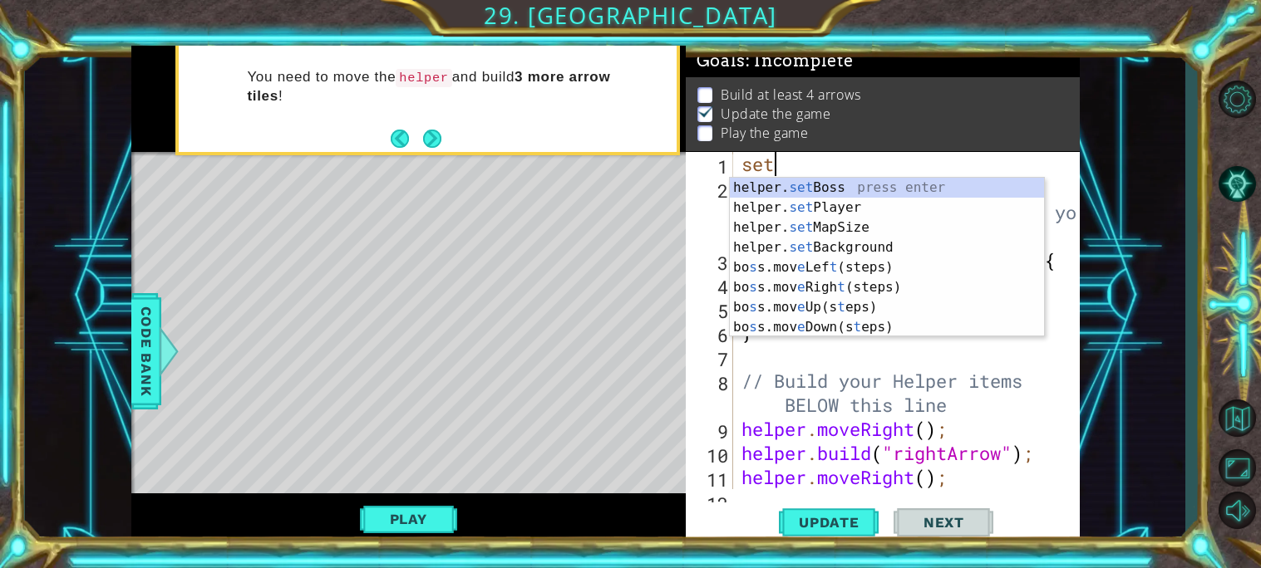
scroll to position [0, 1]
click at [840, 225] on div "helper. set Boss press enter helper. set Player press enter helper. set MapSize…" at bounding box center [887, 277] width 314 height 199
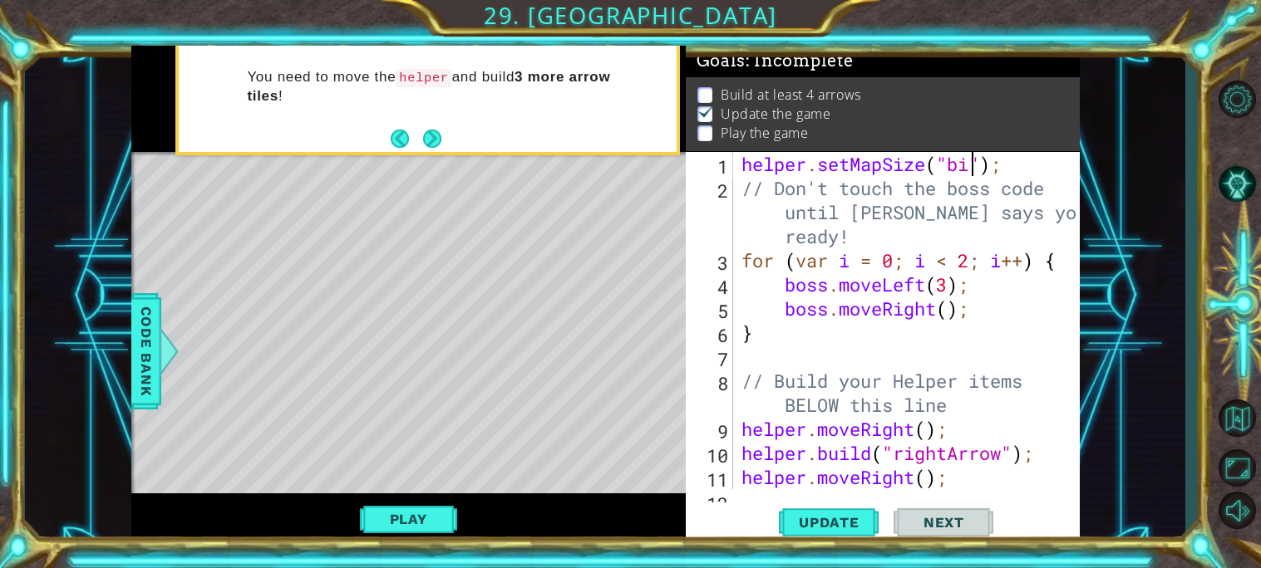
type textarea "helper.setMapSize("big");"
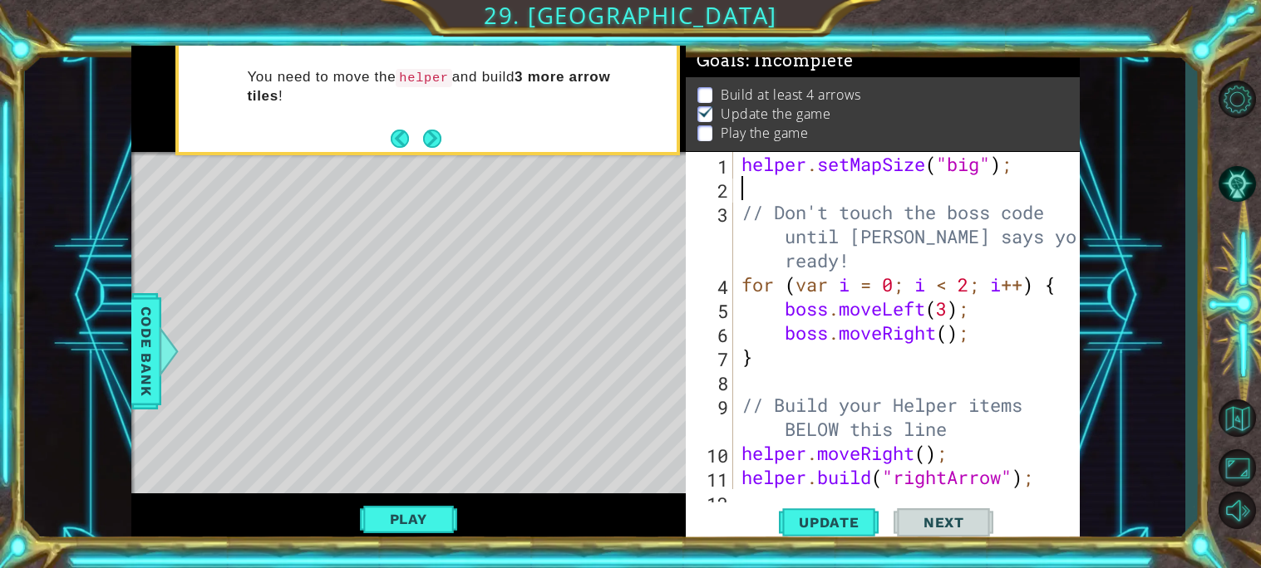
scroll to position [0, 0]
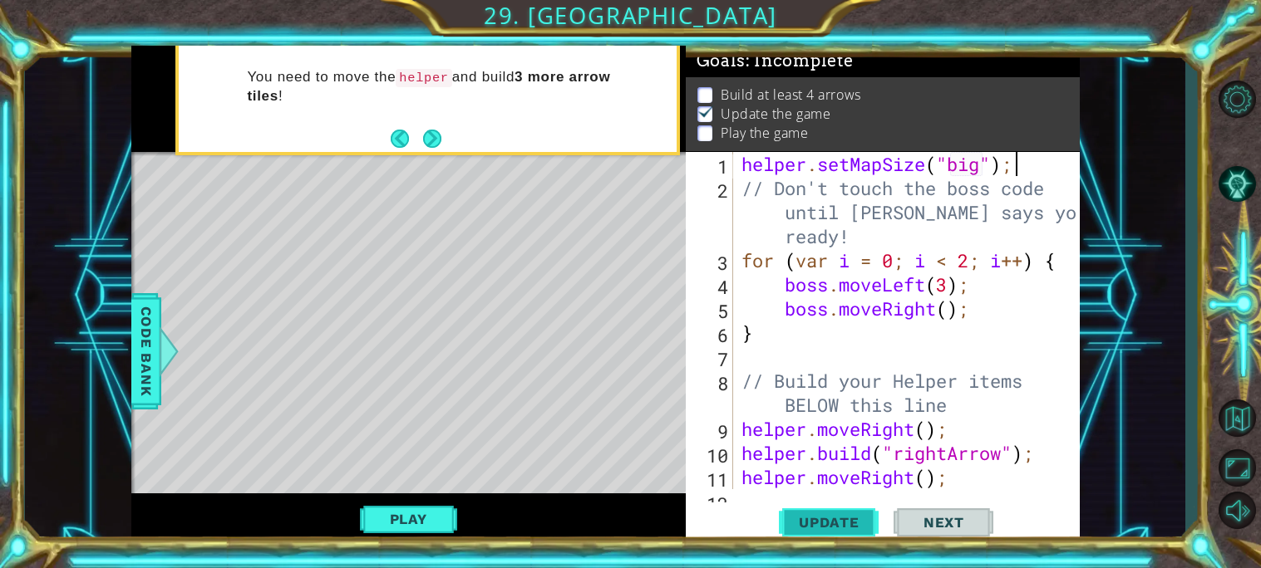
click at [855, 529] on span "Update" at bounding box center [829, 522] width 94 height 17
click at [983, 160] on div "helper . setMapSize ( "big" ) ; // Don't touch the boss code until [PERSON_NAME…" at bounding box center [911, 345] width 346 height 386
type textarea "helper.setMapSize("large");"
click at [801, 521] on span "Update" at bounding box center [829, 522] width 94 height 17
